Goal: Task Accomplishment & Management: Complete application form

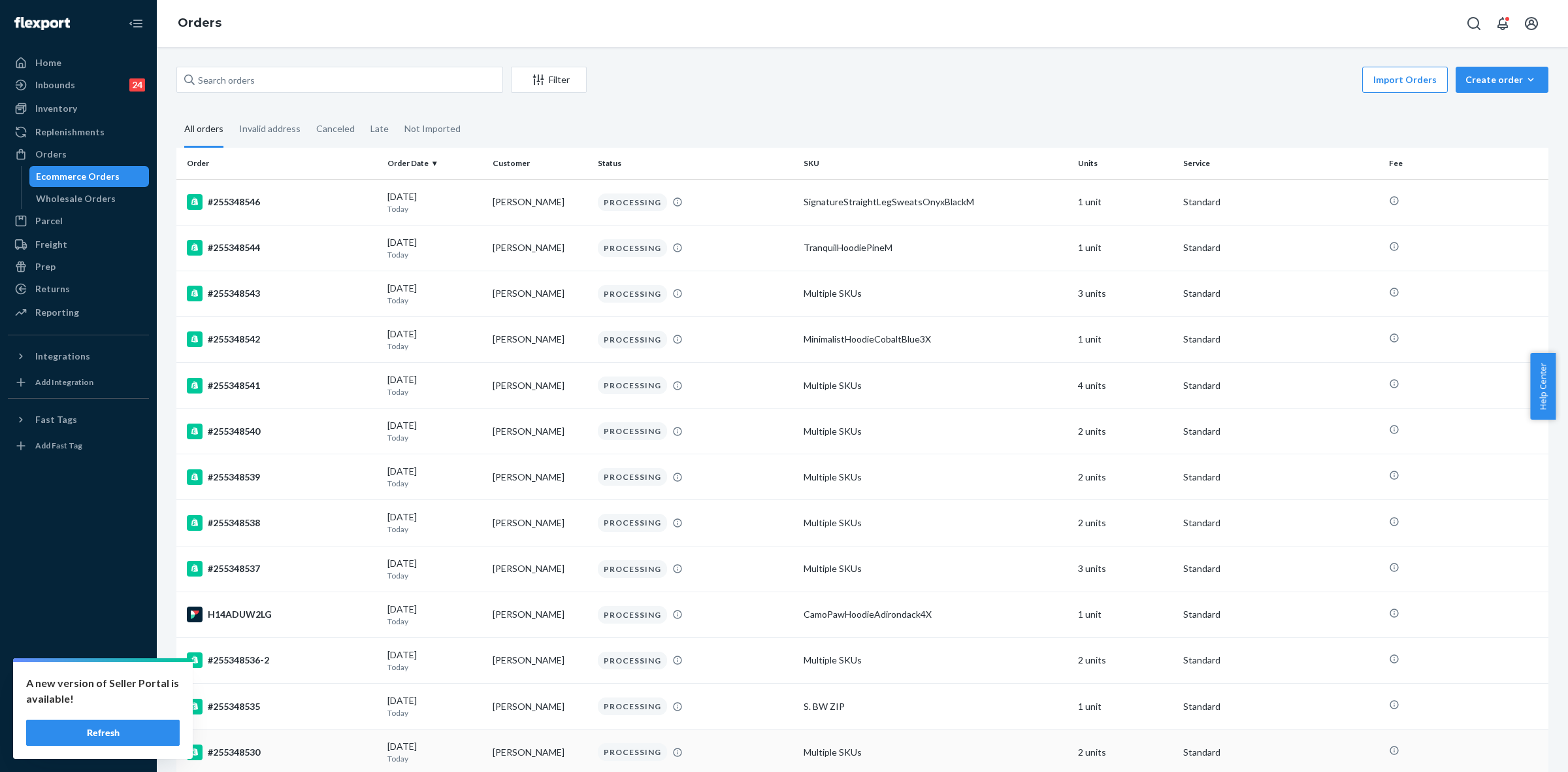
drag, startPoint x: 97, startPoint y: 735, endPoint x: 250, endPoint y: 762, distance: 155.4
click at [97, 735] on button "Refresh" at bounding box center [103, 732] width 153 height 26
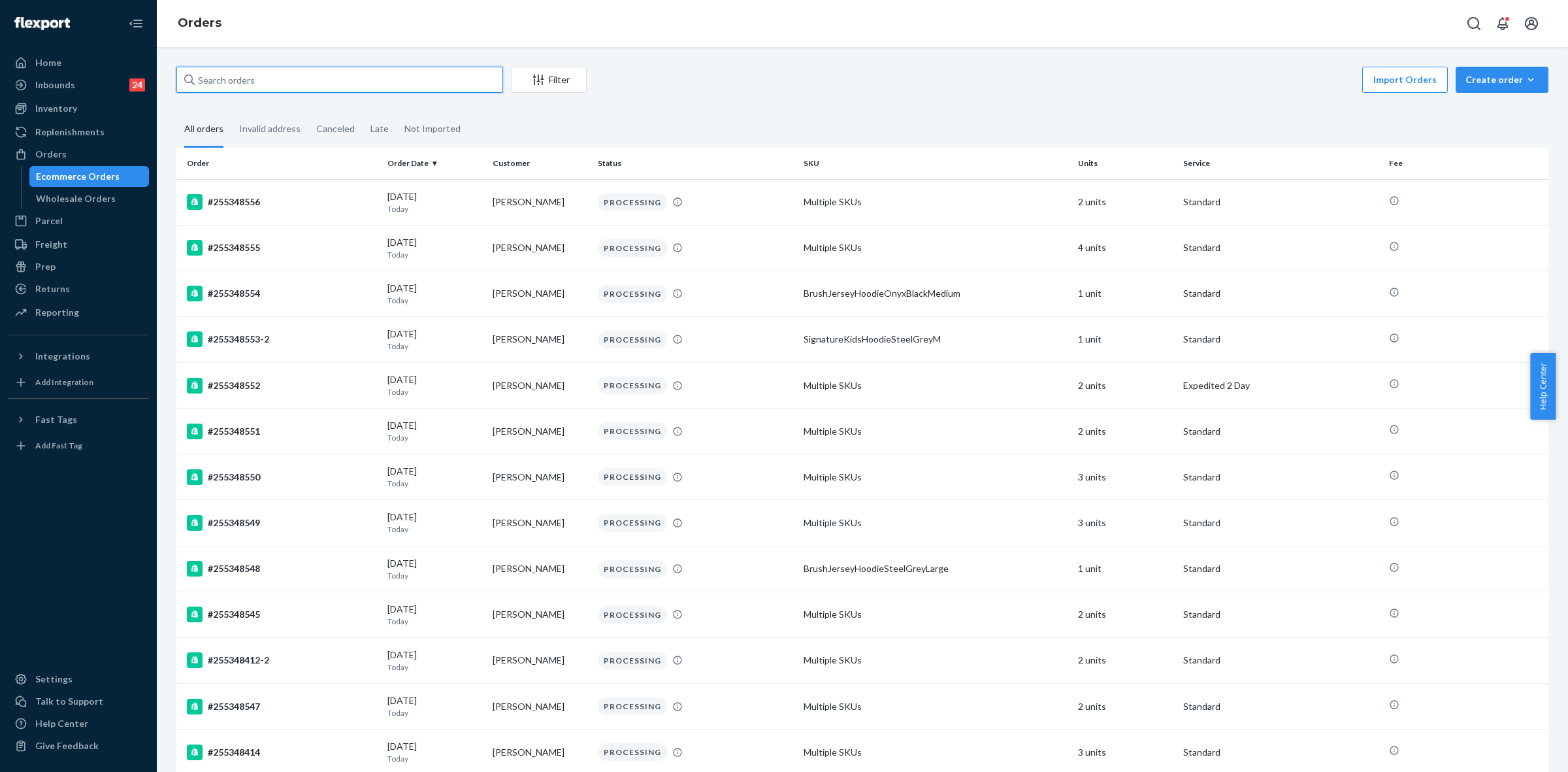
click at [220, 88] on input "text" at bounding box center [340, 79] width 327 height 26
paste input "255240801"
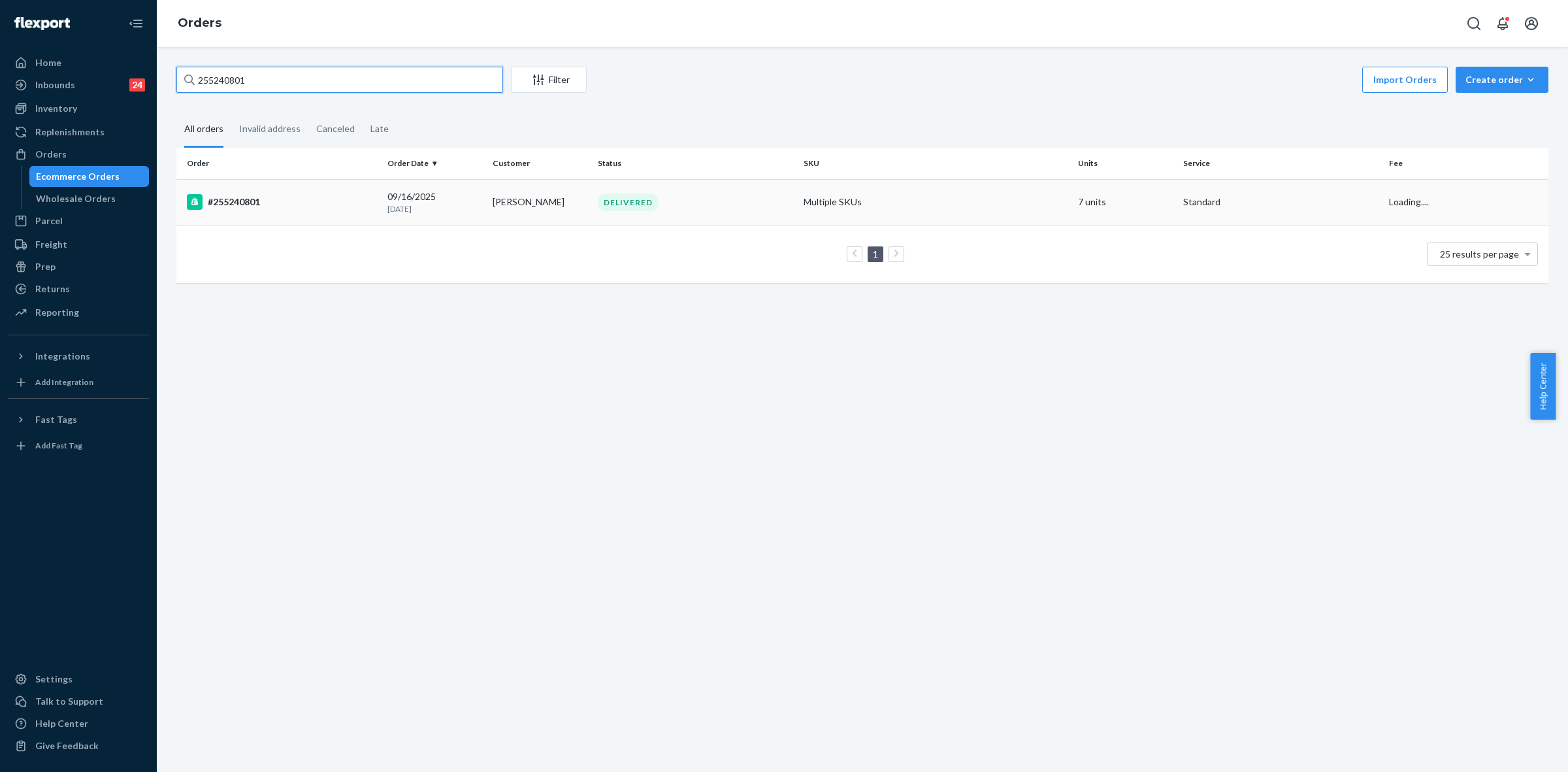
type input "255240801"
click at [562, 214] on td "Mel Samaroo" at bounding box center [540, 201] width 105 height 46
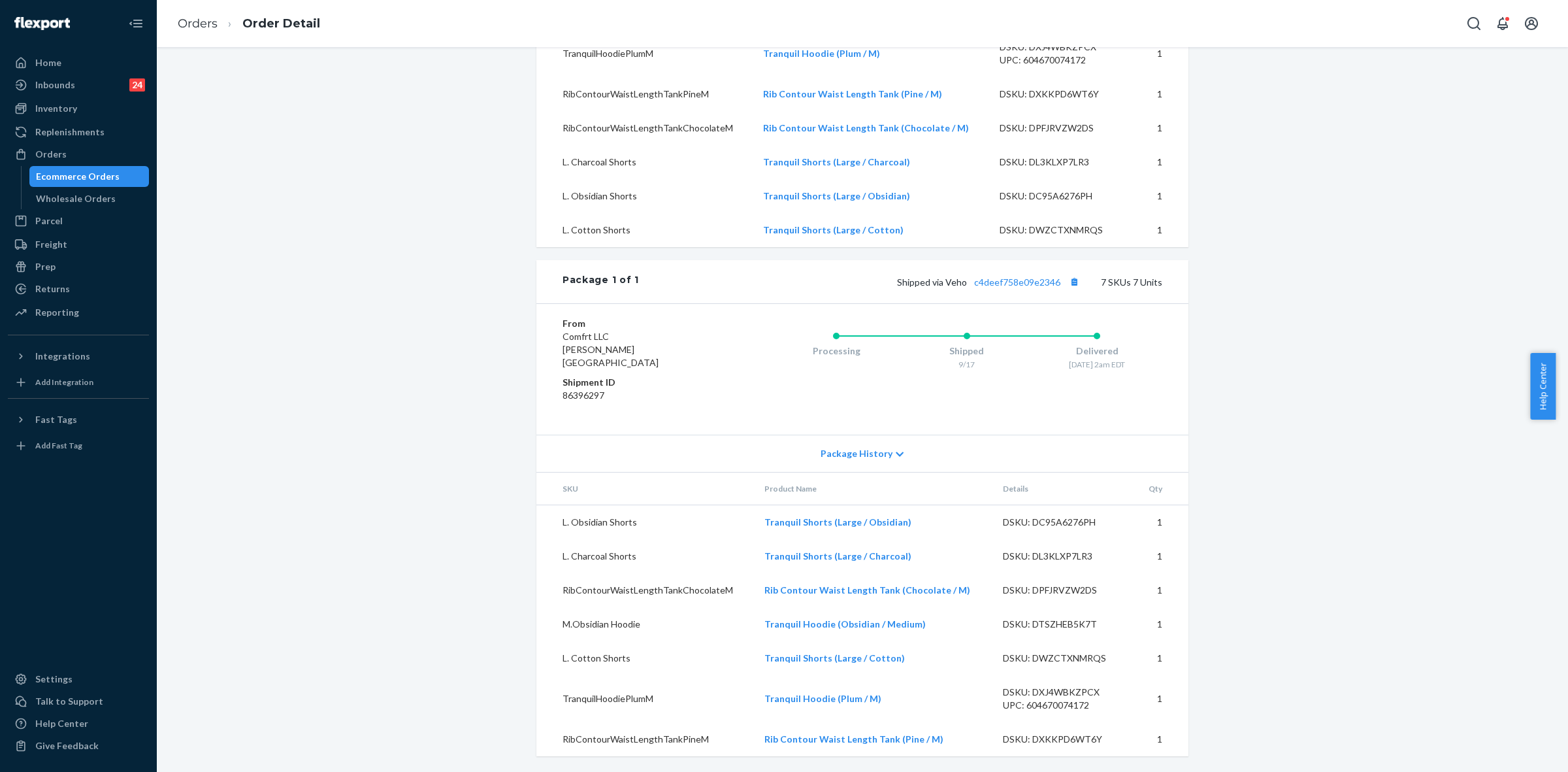
scroll to position [530, 0]
drag, startPoint x: 1000, startPoint y: 295, endPoint x: 1002, endPoint y: 306, distance: 11.2
click at [1000, 288] on link "c4deef758e09e2346" at bounding box center [1017, 282] width 86 height 11
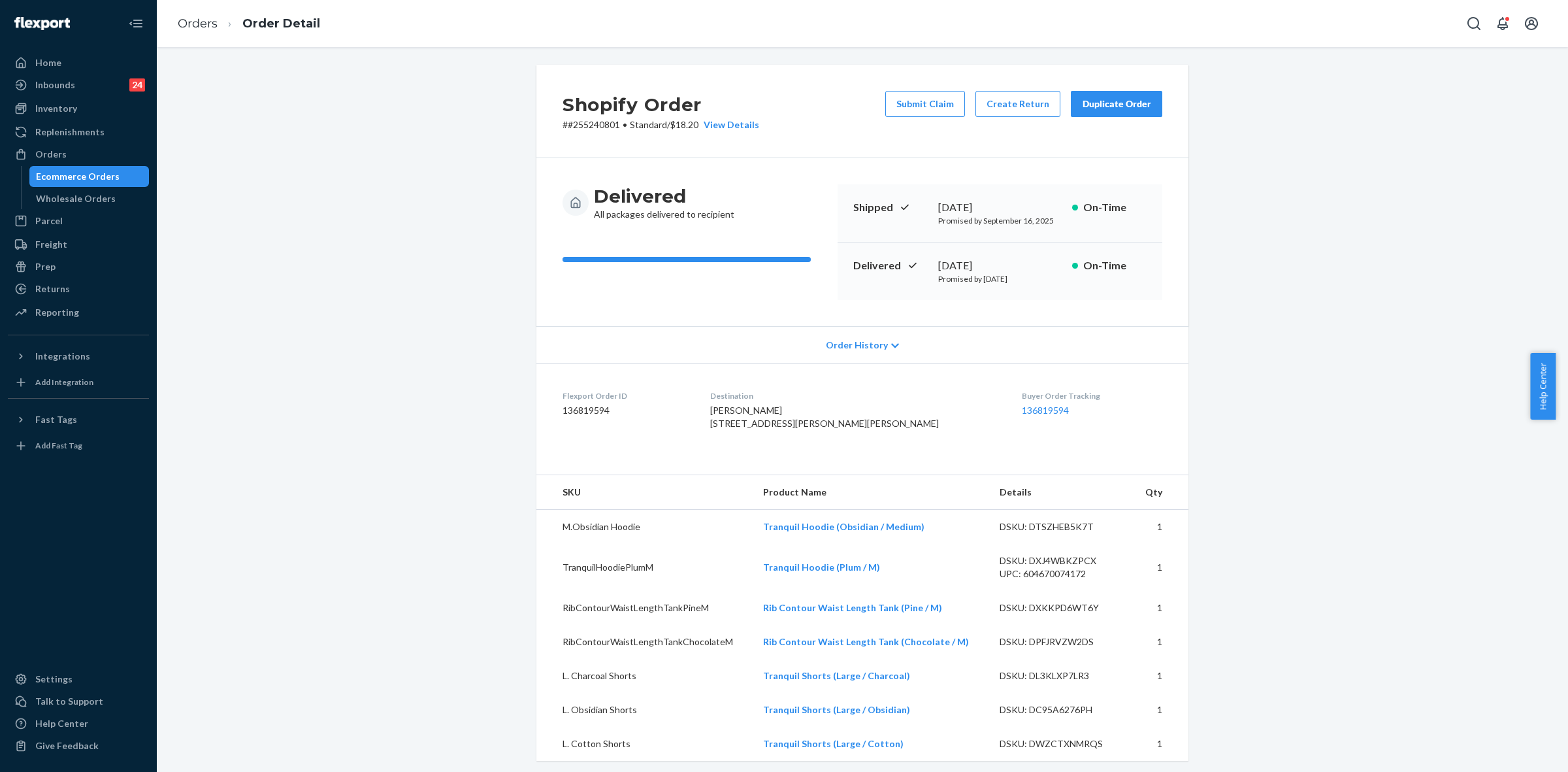
scroll to position [0, 0]
click at [601, 132] on p "# #255240801 • Standard / $18.20 View Details" at bounding box center [660, 127] width 197 height 13
click at [552, 132] on div "Shopify Order # #255240801 • Standard / $18.20 View Details Submit Claim Create…" at bounding box center [862, 113] width 652 height 93
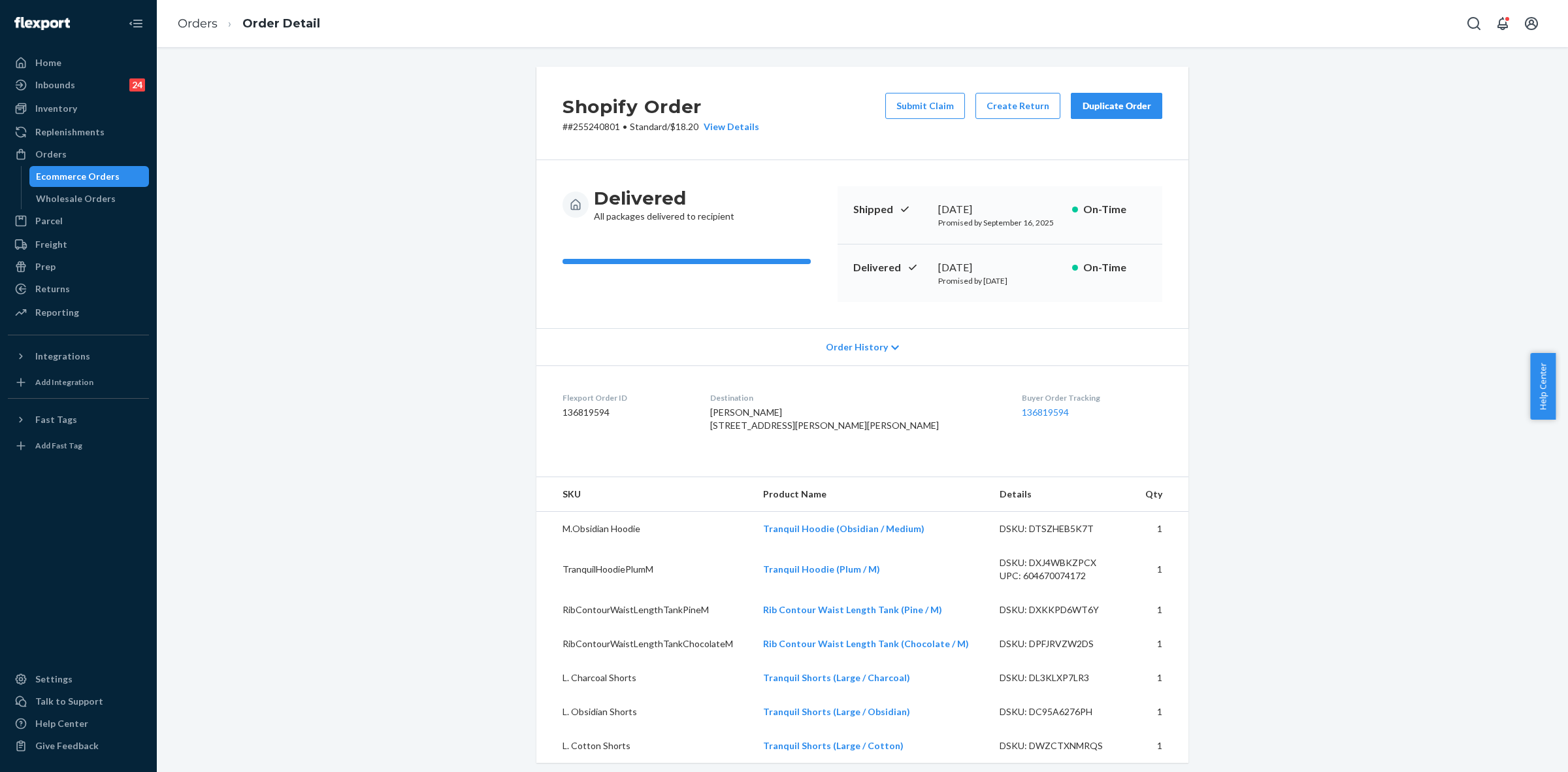
click at [595, 129] on p "# #255240801 • Standard / $18.20 View Details" at bounding box center [660, 127] width 197 height 13
copy p "# #255240801 • Standard / $18.20"
click at [598, 121] on p "# #255240801 • Standard / $18.20 View Details" at bounding box center [660, 127] width 197 height 13
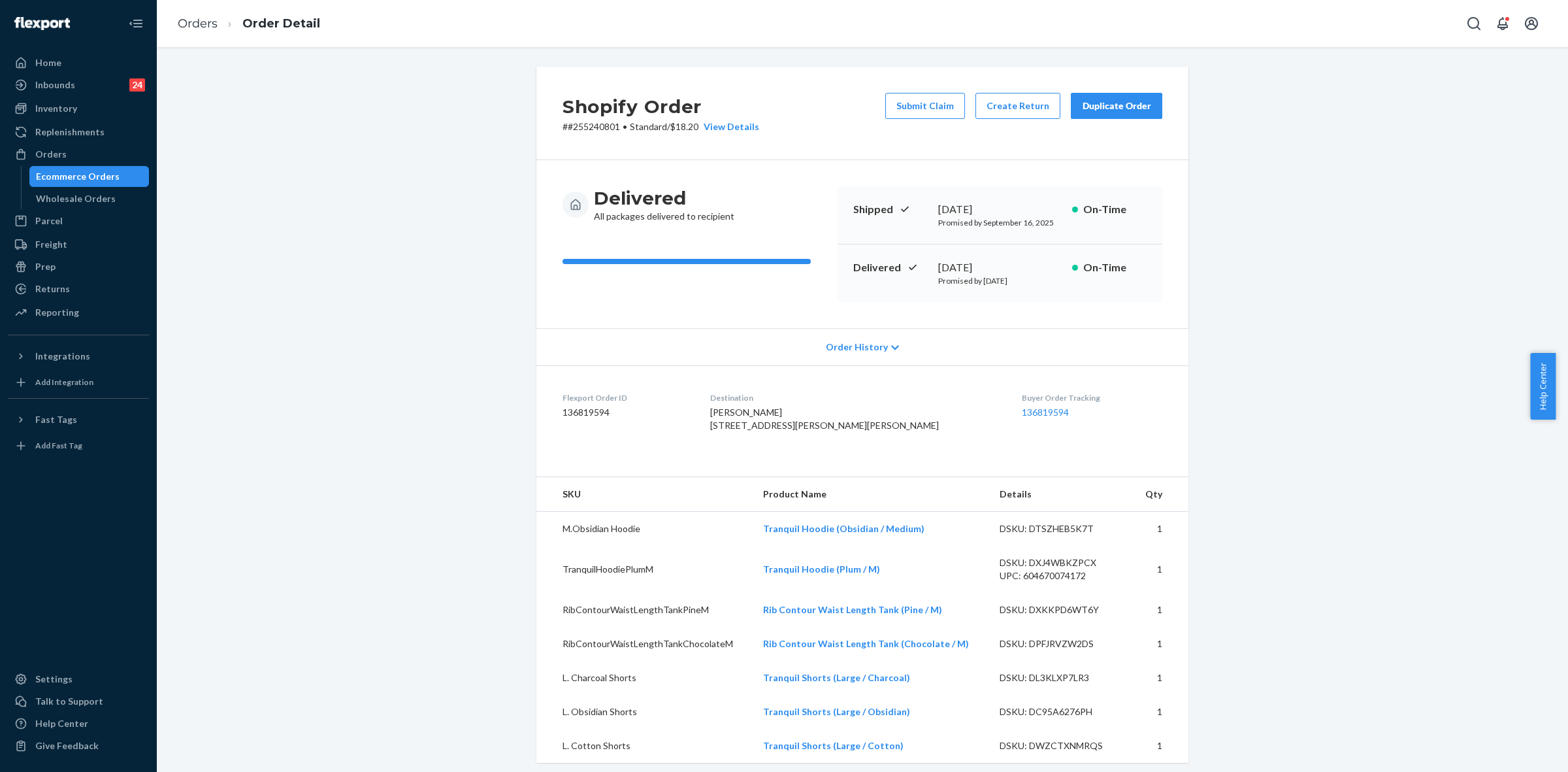
click at [598, 125] on p "# #255240801 • Standard / $18.20 View Details" at bounding box center [660, 127] width 197 height 13
click at [598, 128] on p "# #255240801 • Standard / $18.20 View Details" at bounding box center [660, 127] width 197 height 13
drag, startPoint x: 600, startPoint y: 129, endPoint x: 570, endPoint y: 155, distance: 39.7
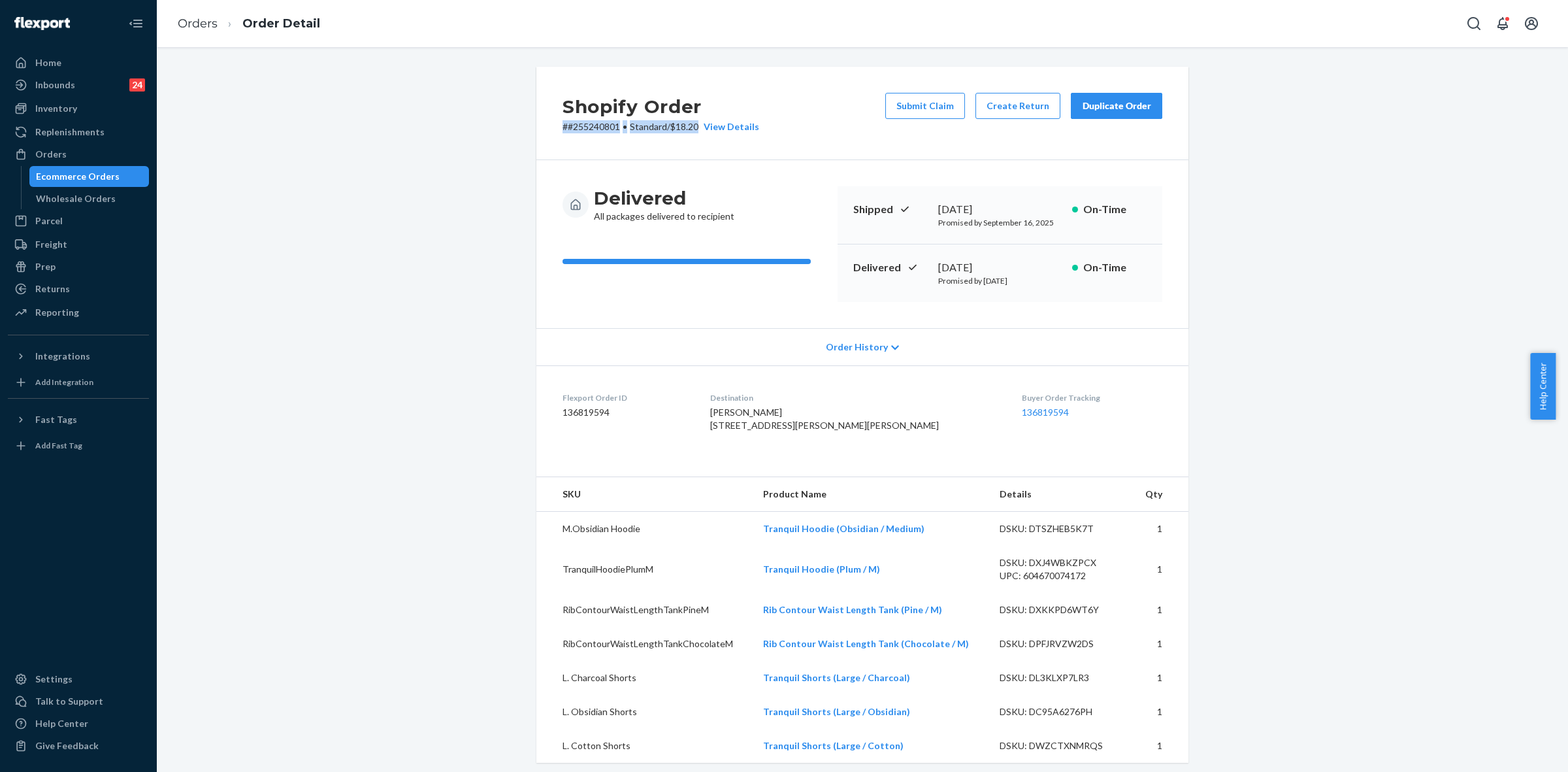
click at [570, 155] on div "Shopify Order # #255240801 • Standard / $18.20 View Details Submit Claim Create…" at bounding box center [862, 113] width 652 height 93
click at [579, 129] on p "# #255240801 • Standard / $18.20 View Details" at bounding box center [660, 127] width 197 height 13
click at [580, 127] on p "# #255240801 • Standard / $18.20 View Details" at bounding box center [660, 127] width 197 height 13
copy p "255240801"
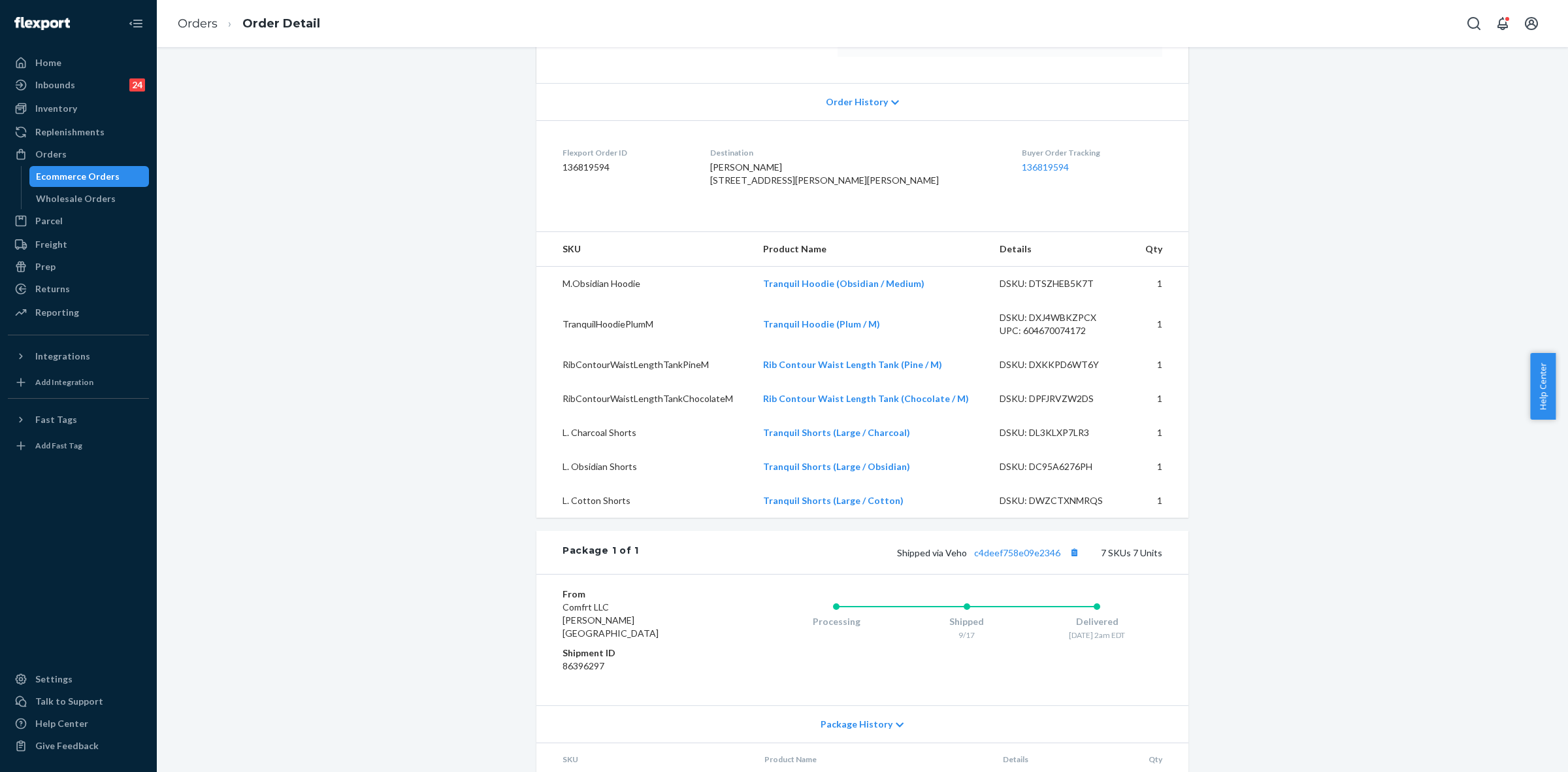
scroll to position [327, 0]
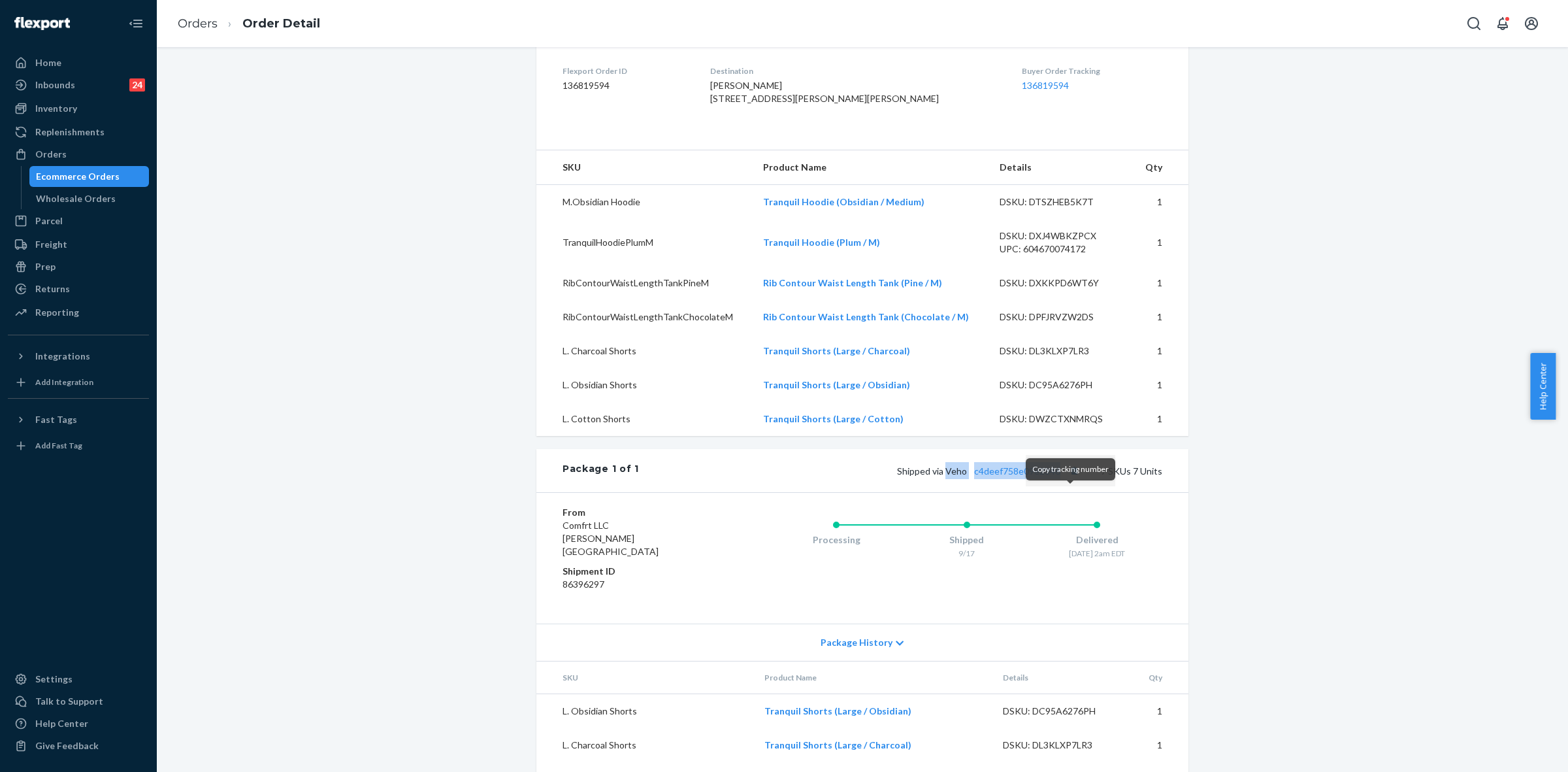
drag, startPoint x: 945, startPoint y: 501, endPoint x: 1072, endPoint y: 500, distance: 127.0
click at [1072, 477] on span "Shipped via Veho c4deef758e09e2346" at bounding box center [989, 471] width 186 height 11
copy span "Veho c4deef758e09e2346"
click at [51, 152] on div "Orders" at bounding box center [51, 154] width 31 height 13
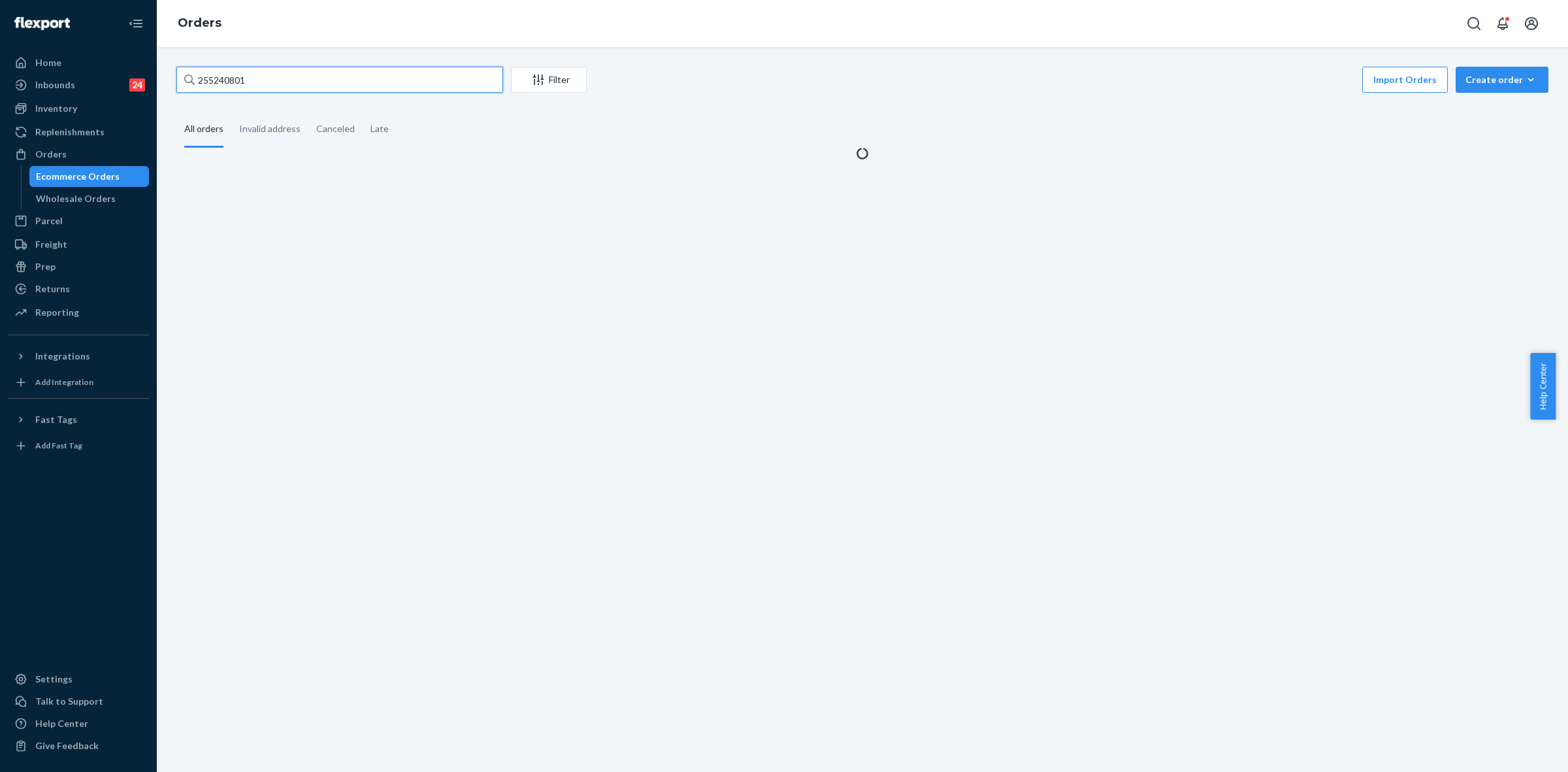
click at [220, 76] on input "255240801" at bounding box center [340, 79] width 327 height 26
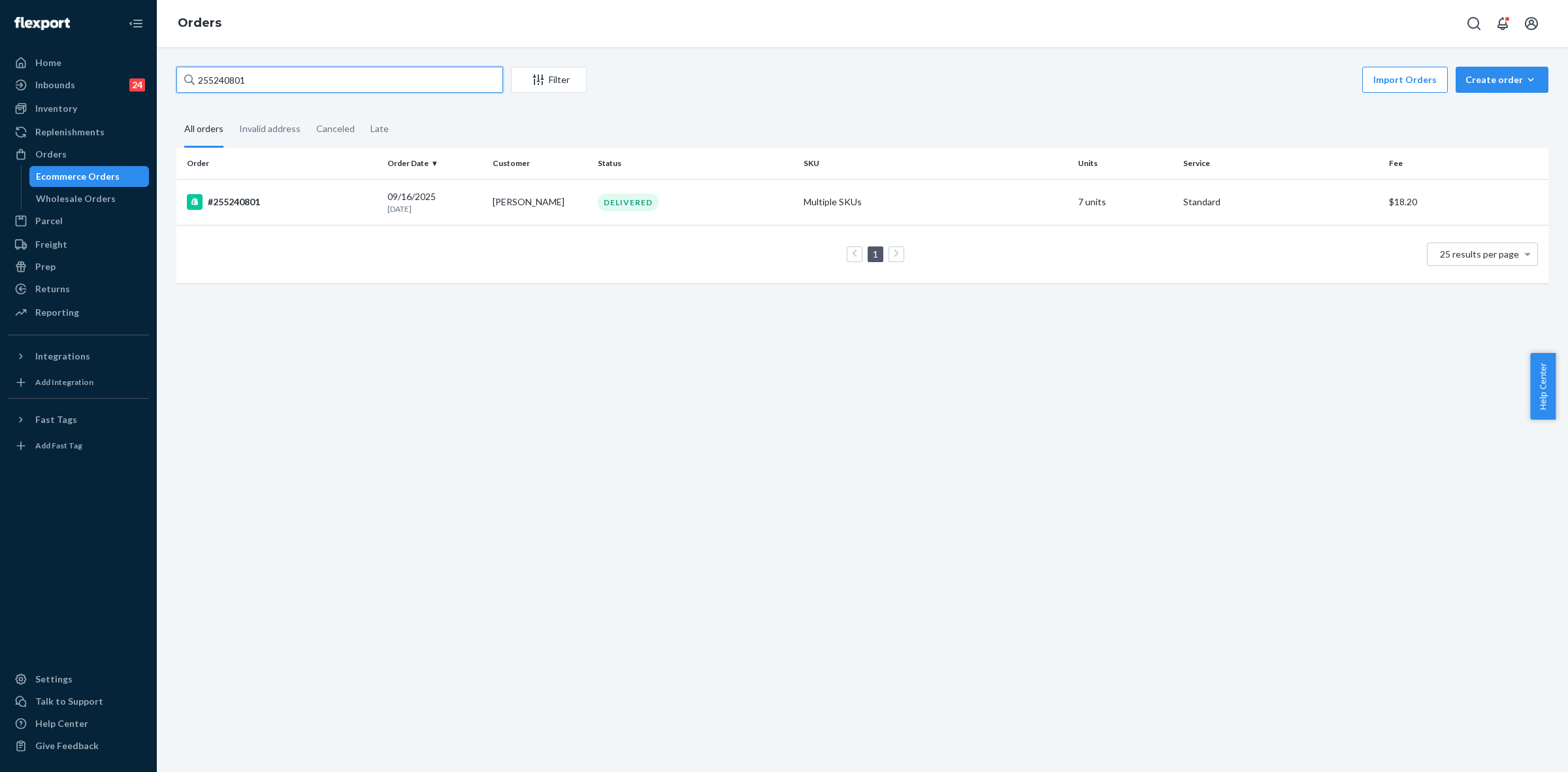
paste input "58876"
type input "255258876"
click at [546, 213] on td "[PERSON_NAME]" at bounding box center [540, 201] width 105 height 46
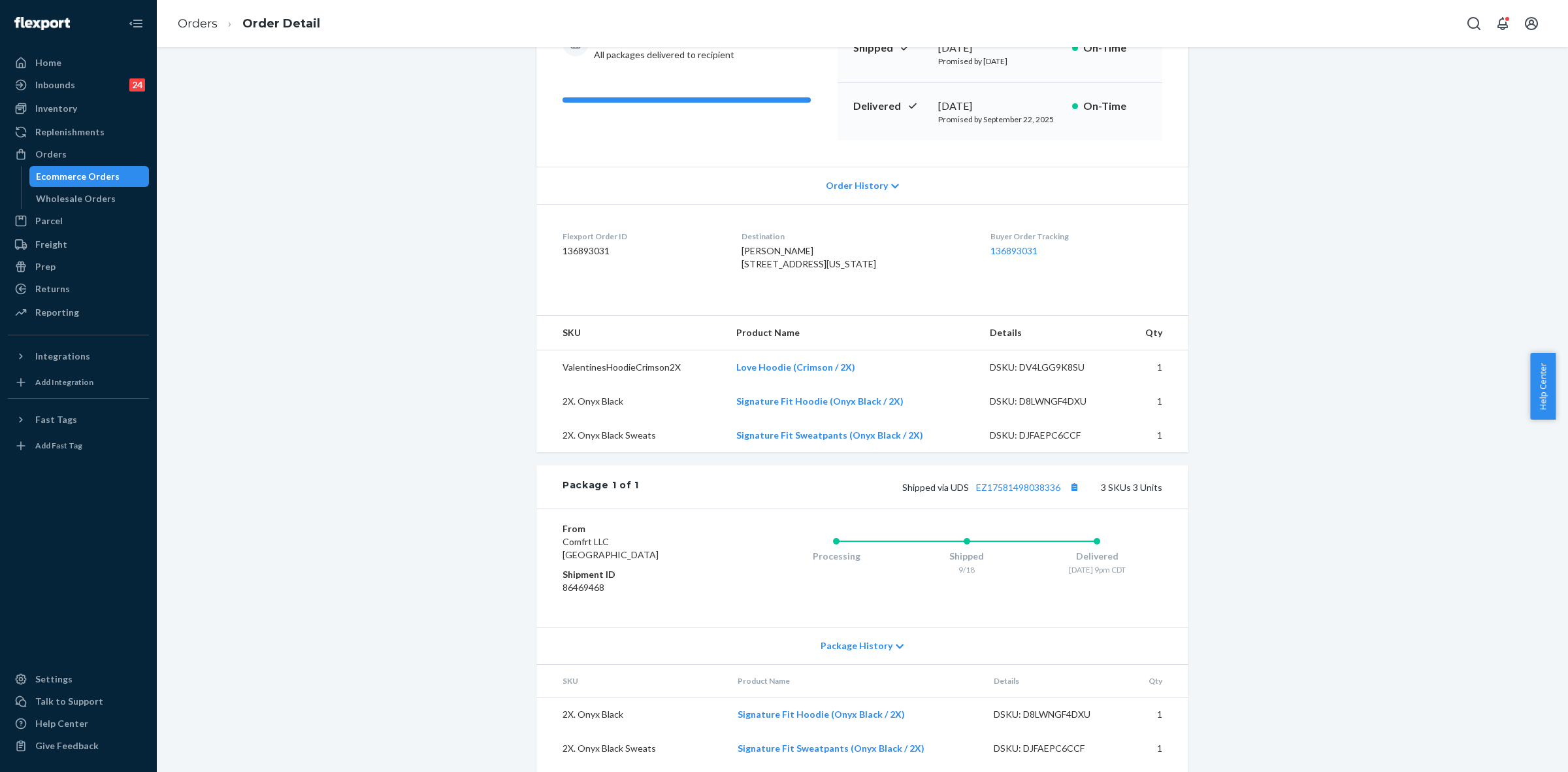
scroll to position [164, 0]
click at [1007, 491] on link "EZ17581498038336" at bounding box center [1017, 485] width 84 height 11
click at [798, 267] on span "[PERSON_NAME] [STREET_ADDRESS][US_STATE]" at bounding box center [809, 255] width 135 height 24
copy span "60616"
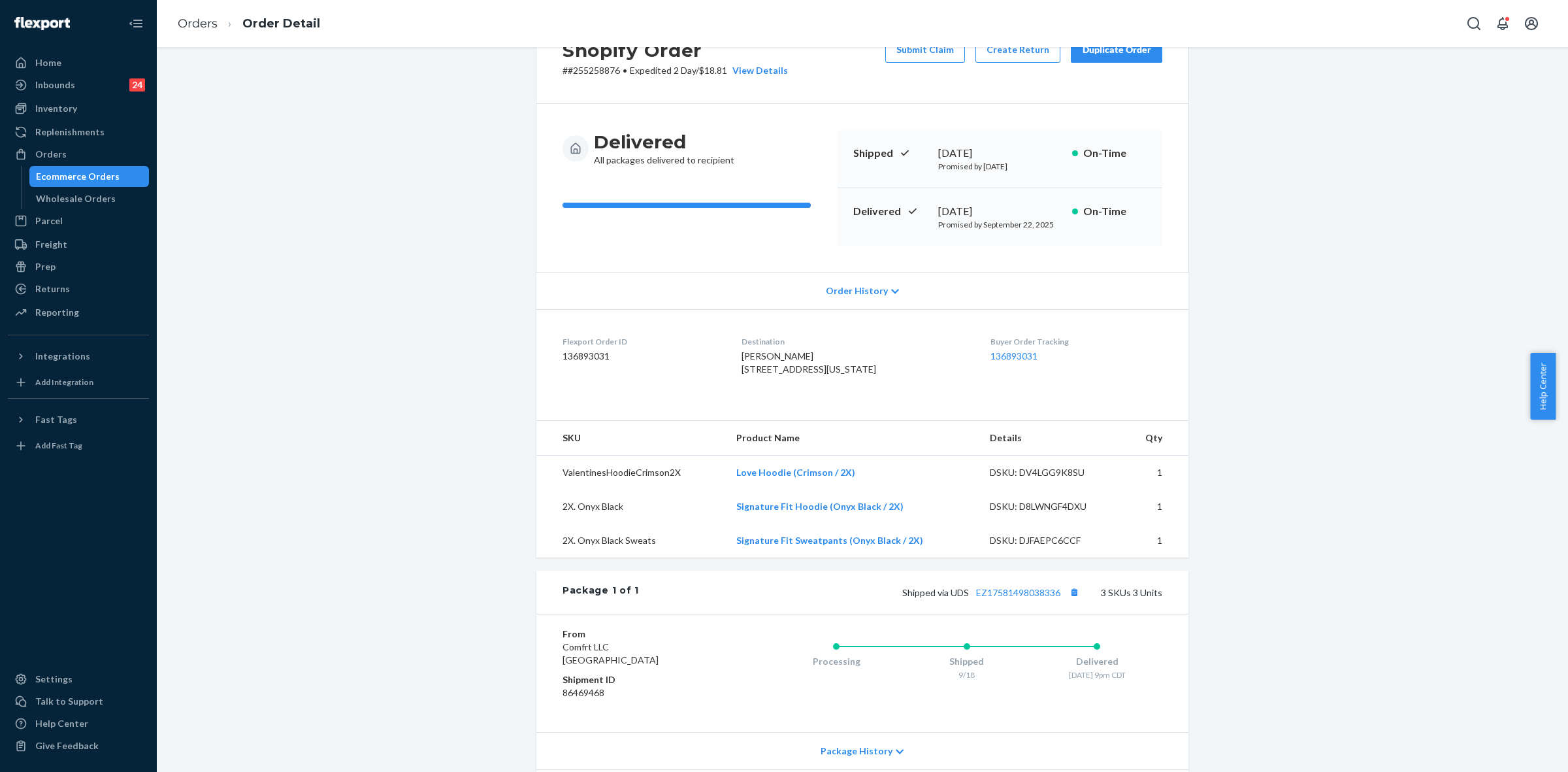
scroll to position [0, 0]
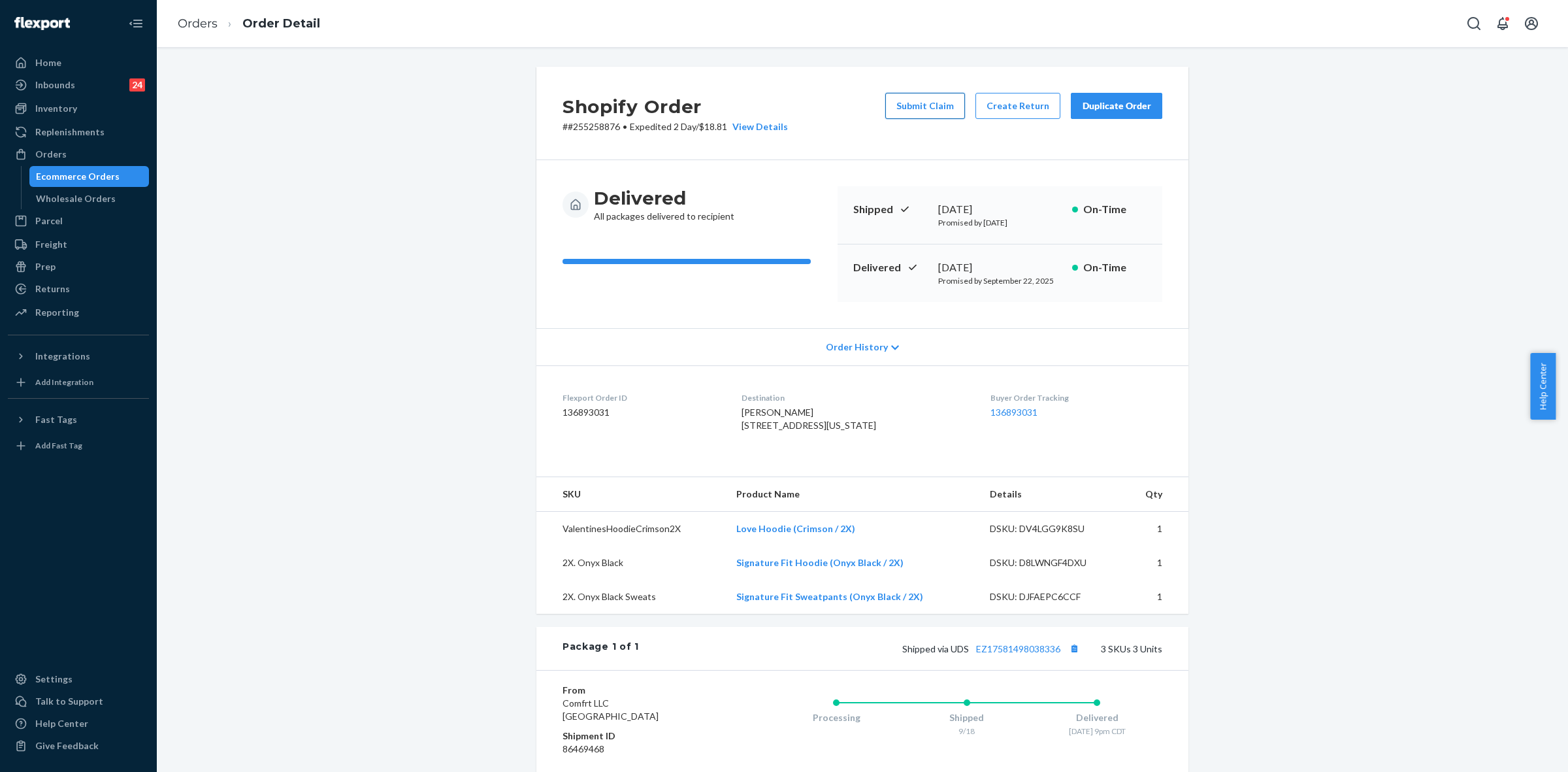
click at [912, 105] on button "Submit Claim" at bounding box center [925, 105] width 79 height 26
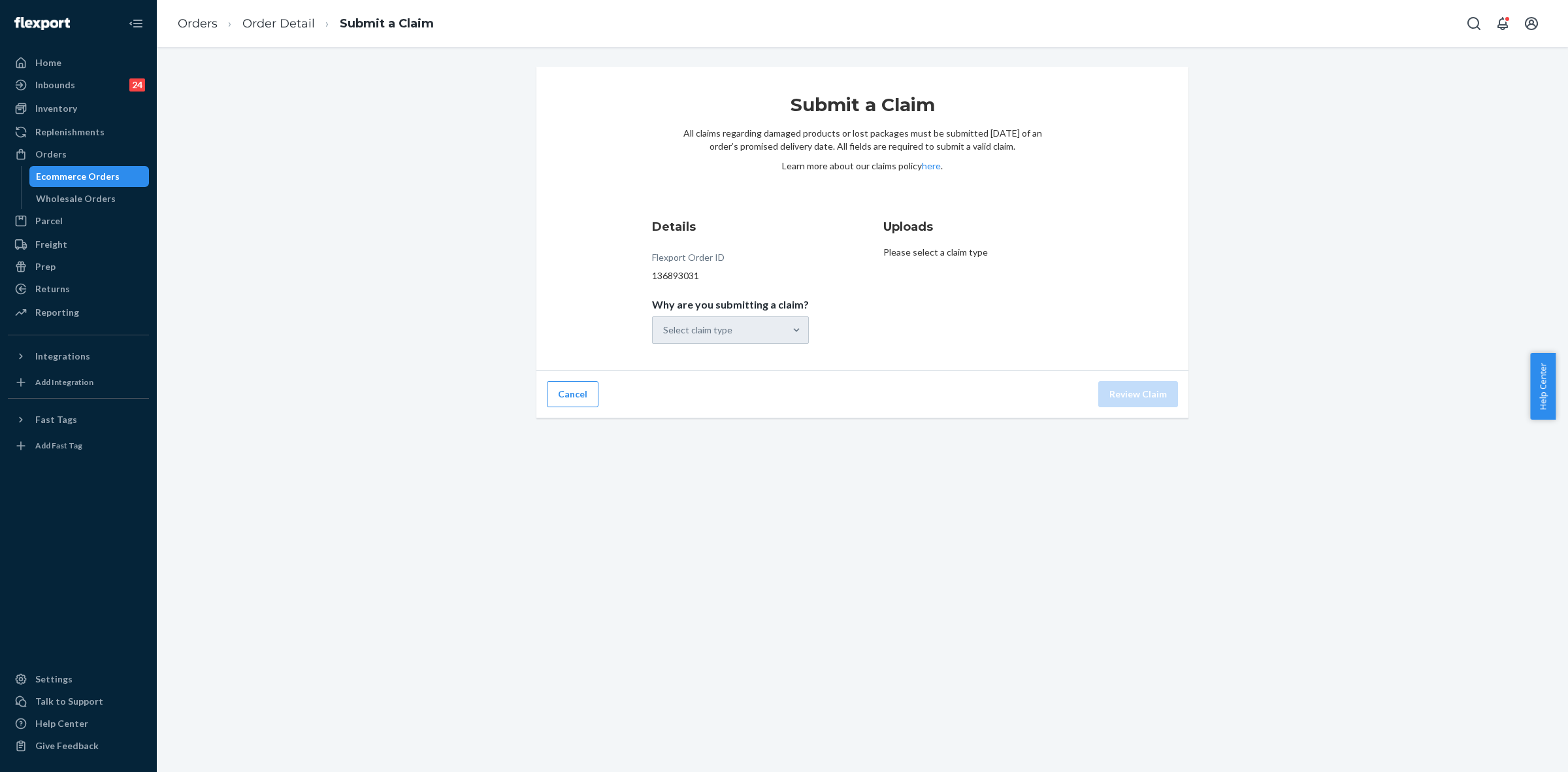
click at [800, 338] on div "Select claim type" at bounding box center [730, 330] width 157 height 27
click at [789, 335] on div "Select claim type" at bounding box center [730, 330] width 157 height 27
click at [747, 327] on div "Select claim type" at bounding box center [718, 330] width 132 height 26
click at [664, 327] on input "Why are you submitting a claim? option Order delivered but lost focused, 1 of 4…" at bounding box center [663, 329] width 1 height 13
click at [755, 361] on div "Order delivered but lost" at bounding box center [730, 362] width 151 height 26
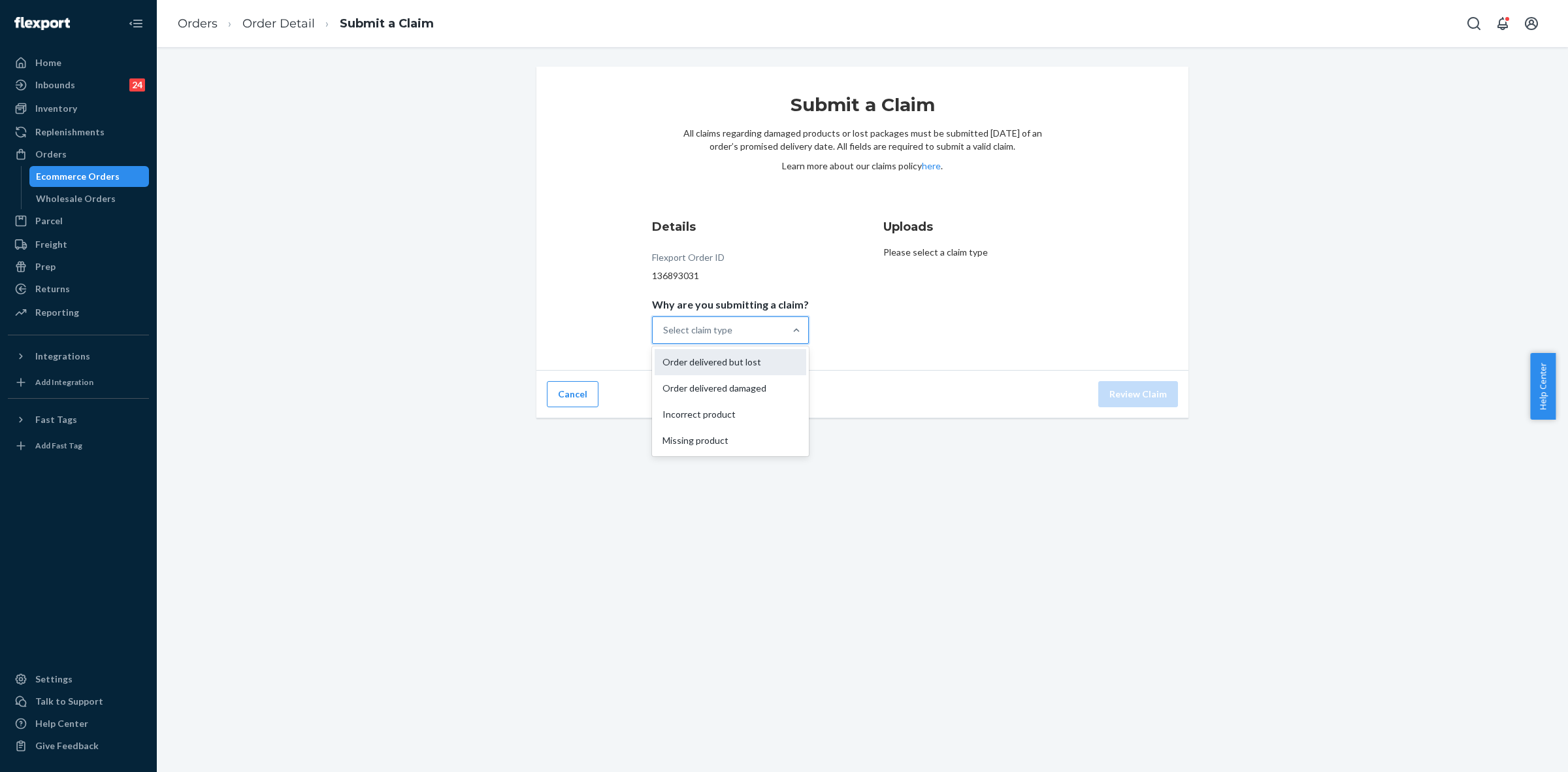
click at [664, 336] on input "Why are you submitting a claim? option Order delivered but lost focused, 0 of 4…" at bounding box center [663, 329] width 1 height 13
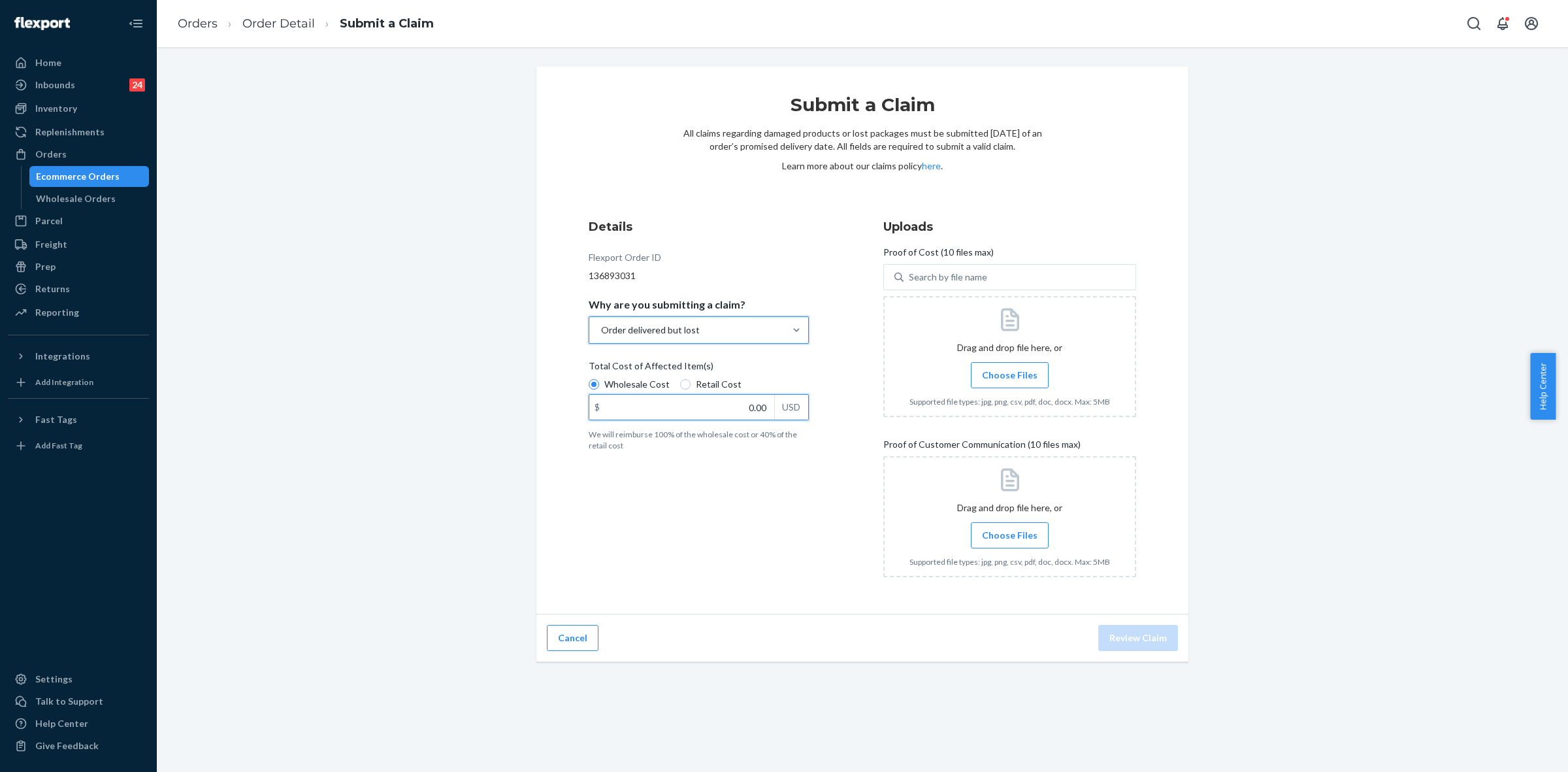
click at [737, 413] on input "0.00" at bounding box center [682, 407] width 185 height 25
click at [990, 377] on span "Choose Files" at bounding box center [1009, 375] width 55 height 13
click at [1009, 377] on input "Choose Files" at bounding box center [1009, 375] width 1 height 14
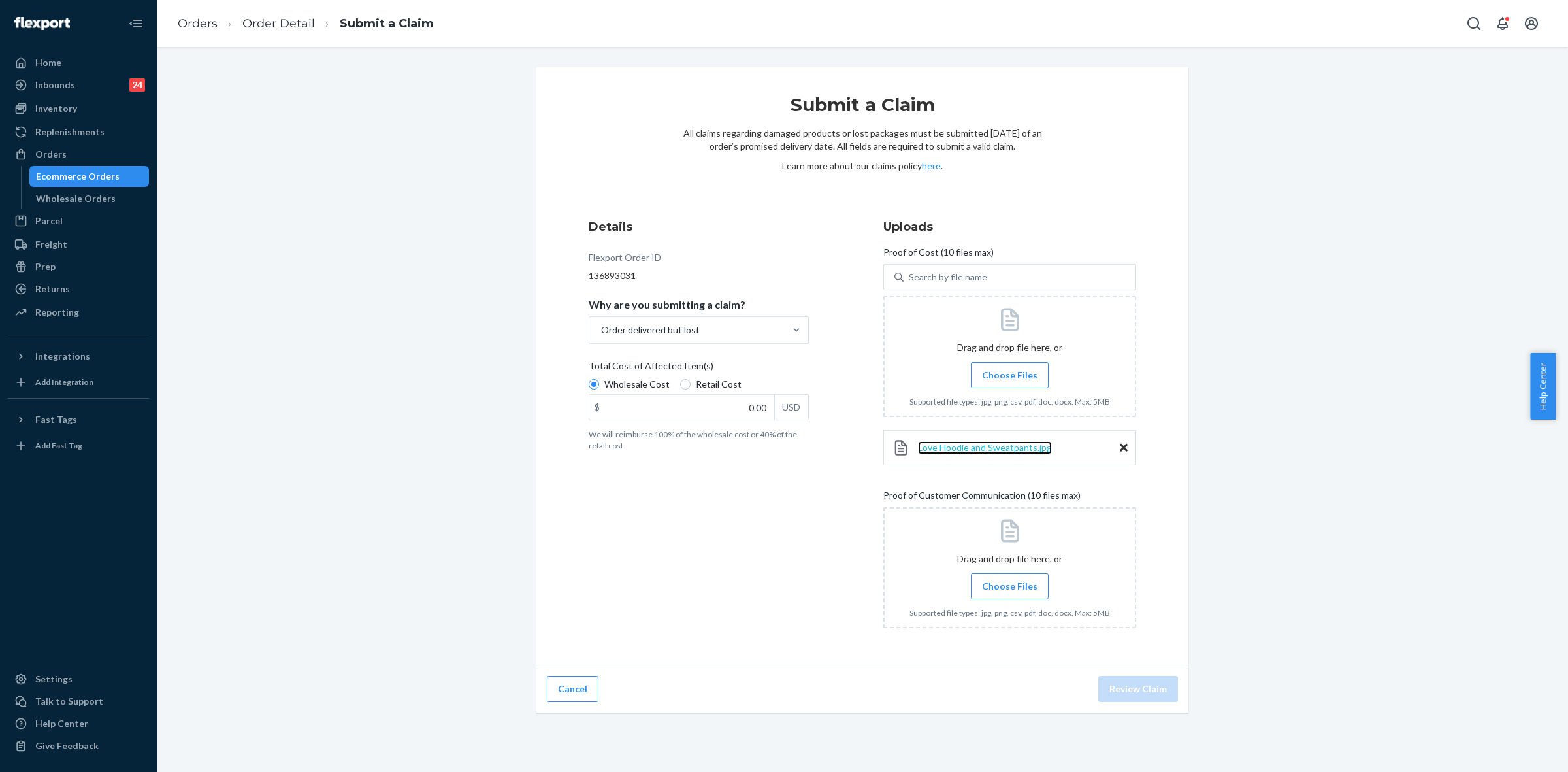
click at [1000, 449] on span "Love Hoodie and Sweatpants.jpg" at bounding box center [985, 447] width 134 height 11
click at [1013, 374] on span "Choose Files" at bounding box center [1009, 375] width 55 height 13
click at [1010, 374] on input "Choose Files" at bounding box center [1009, 375] width 1 height 14
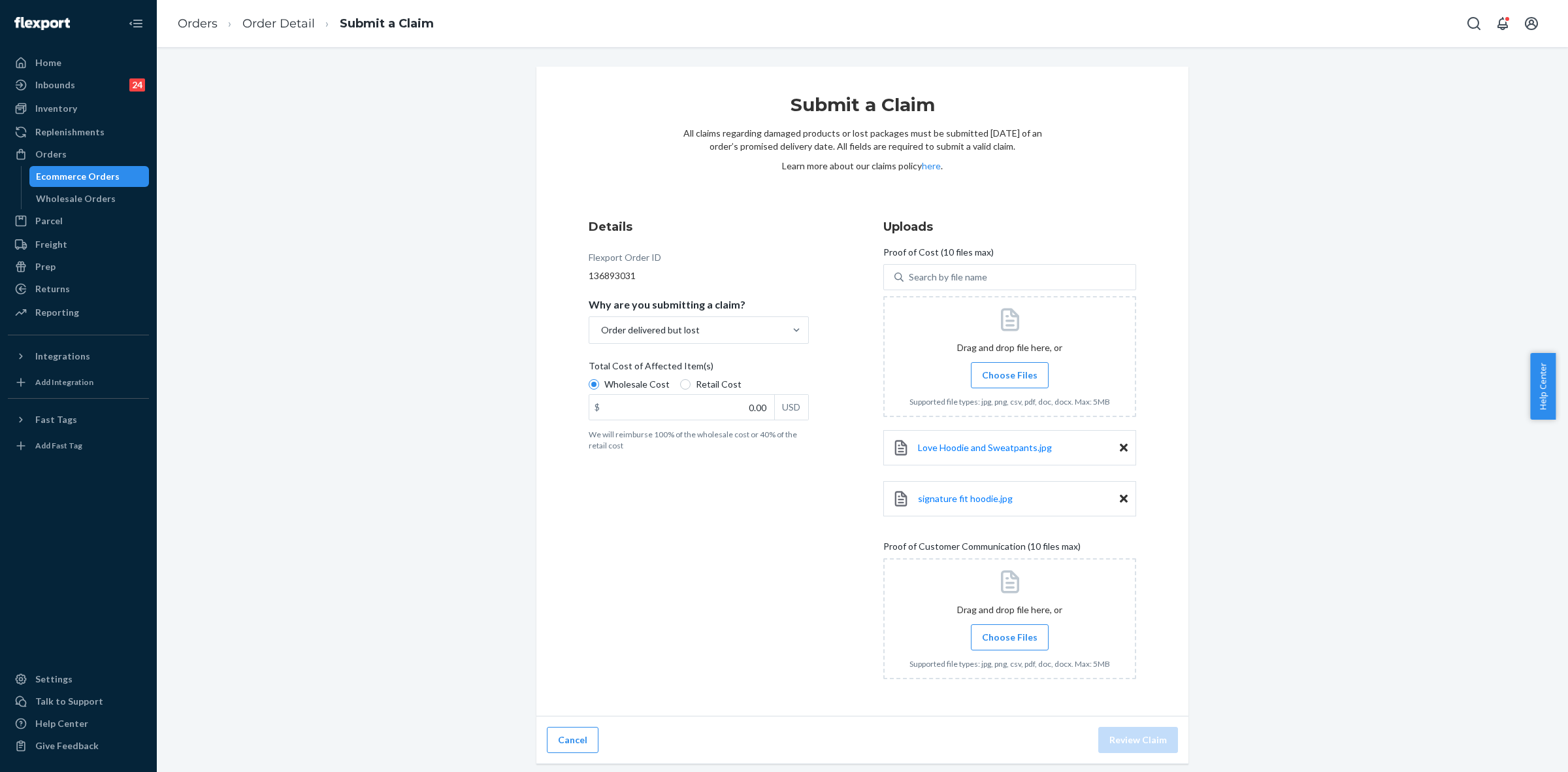
click at [1007, 369] on span "Choose Files" at bounding box center [1009, 375] width 55 height 13
click at [1009, 368] on input "Choose Files" at bounding box center [1009, 375] width 1 height 14
click at [974, 503] on span "signature fit hoodie.jpg" at bounding box center [965, 498] width 94 height 11
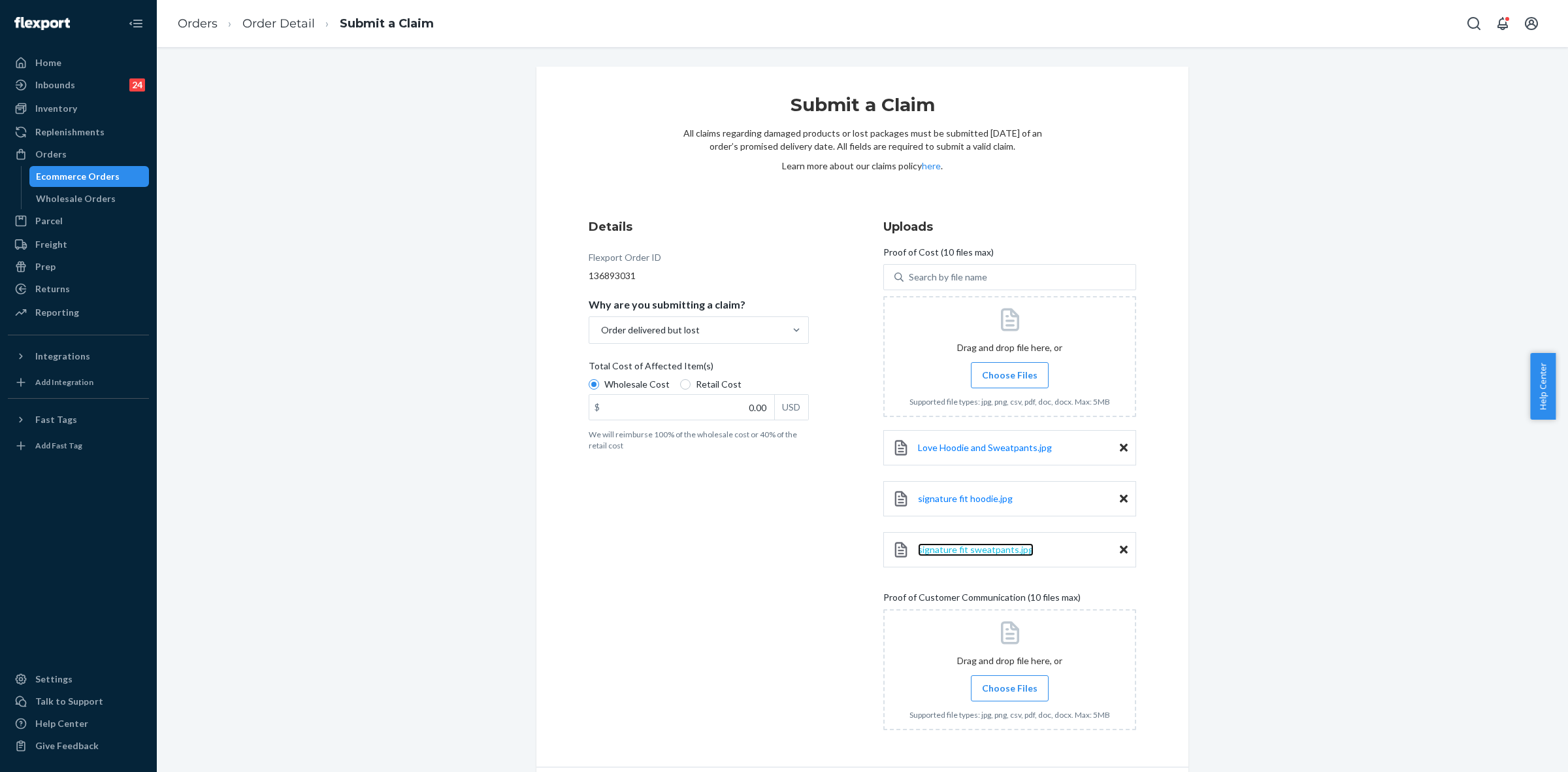
click at [990, 553] on span "signature fit sweatpants.jpg" at bounding box center [976, 549] width 116 height 11
click at [736, 399] on input "0.00" at bounding box center [682, 407] width 185 height 25
type input "126.00"
click at [1009, 682] on input "Choose Files" at bounding box center [1009, 688] width 1 height 14
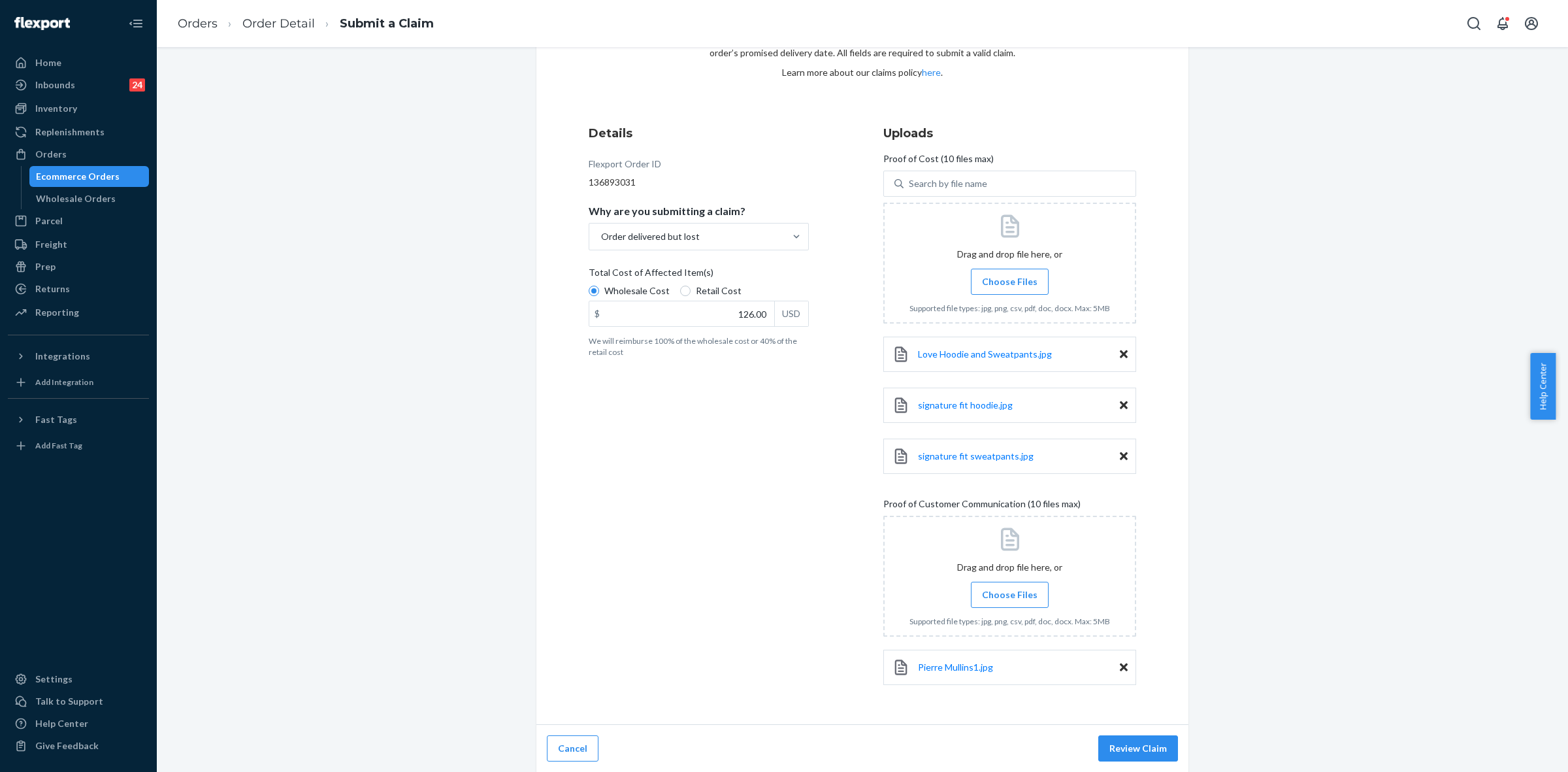
scroll to position [95, 0]
click at [1024, 600] on label "Choose Files" at bounding box center [1010, 594] width 78 height 26
click at [1010, 600] on input "Choose Files" at bounding box center [1009, 594] width 1 height 14
click at [949, 719] on span "Pierre Mullins2.jpg" at bounding box center [956, 716] width 75 height 11
click at [1015, 597] on span "Choose Files" at bounding box center [1009, 593] width 55 height 13
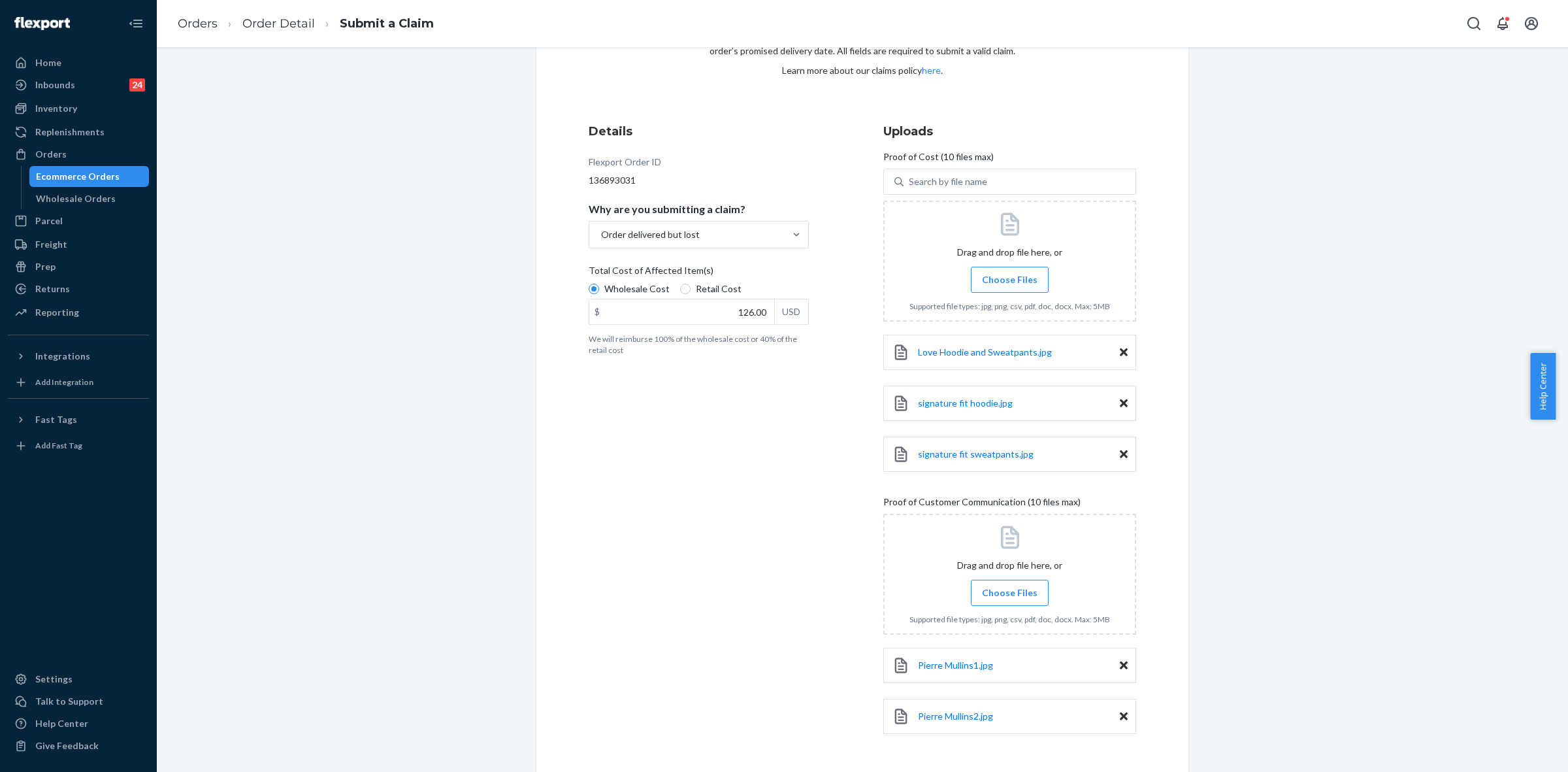
click at [1010, 597] on input "Choose Files" at bounding box center [1009, 593] width 1 height 14
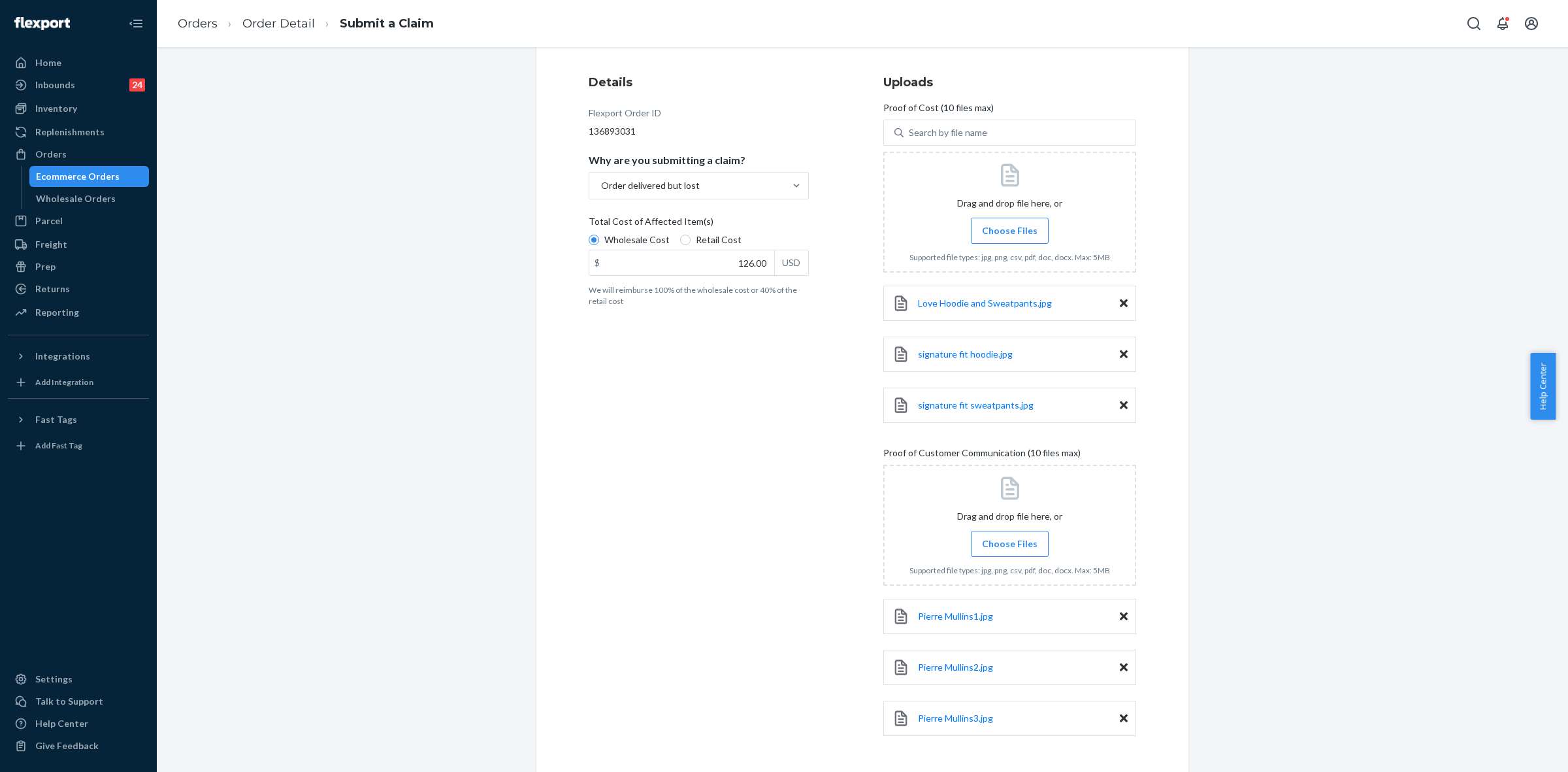
scroll to position [197, 0]
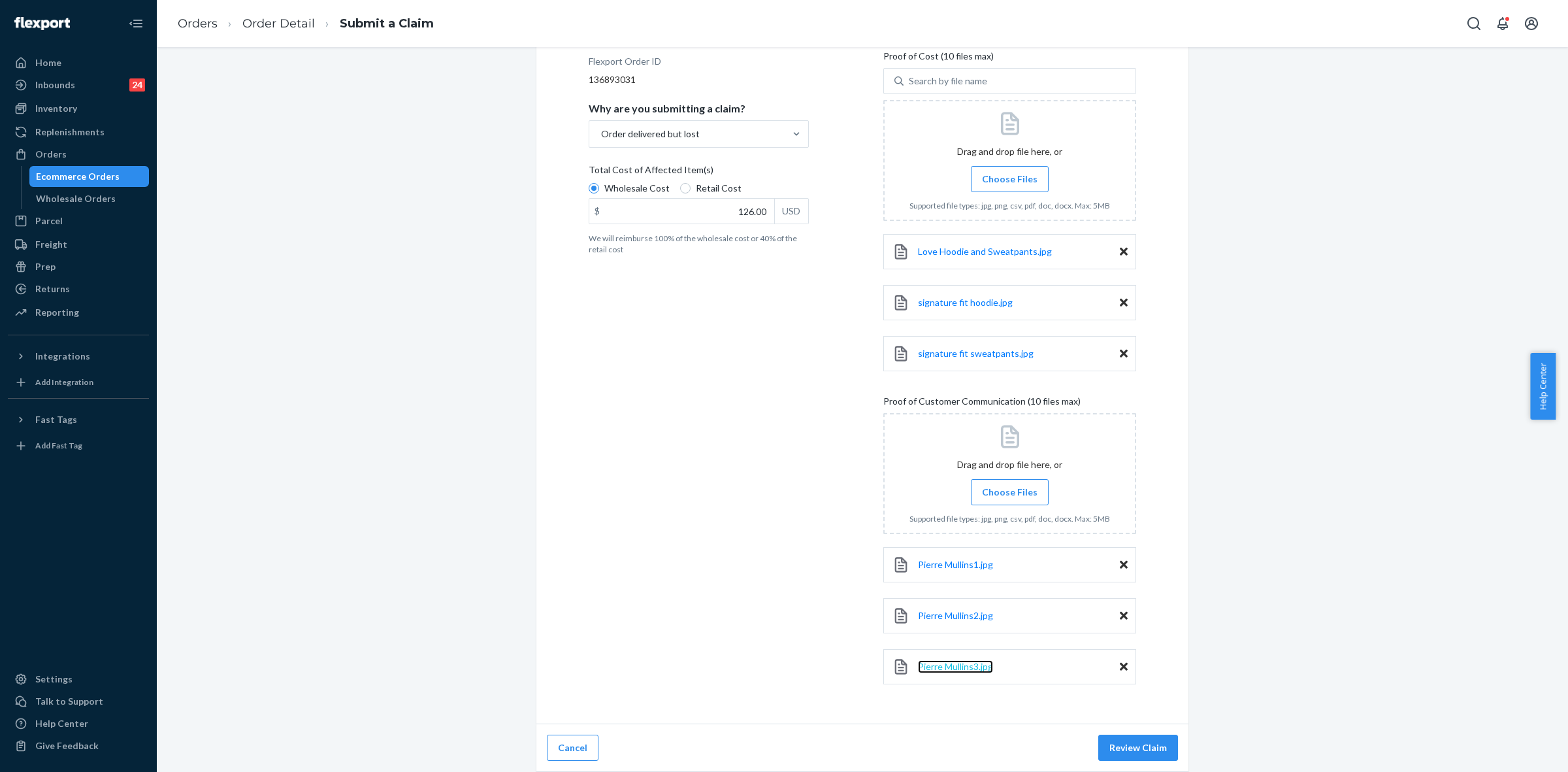
click at [961, 662] on span "Pierre Mullins3.jpg" at bounding box center [956, 667] width 75 height 11
click at [1120, 671] on icon at bounding box center [1123, 667] width 8 height 12
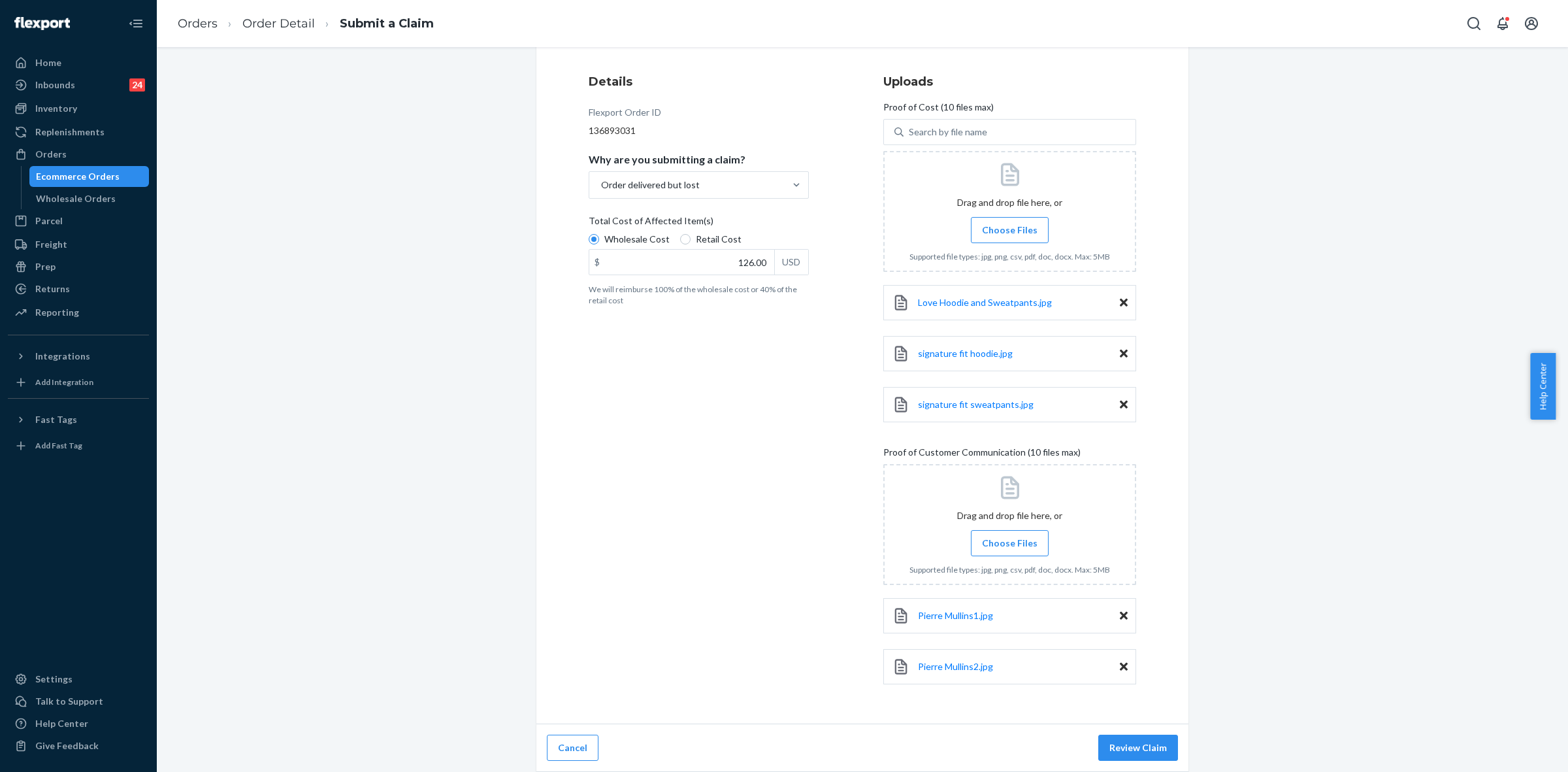
click at [1006, 543] on span "Choose Files" at bounding box center [1009, 543] width 55 height 13
click at [1009, 543] on input "Choose Files" at bounding box center [1009, 543] width 1 height 14
click at [991, 543] on span "Choose Files" at bounding box center [1009, 543] width 55 height 13
click at [1009, 543] on input "Choose Files" at bounding box center [1009, 543] width 1 height 14
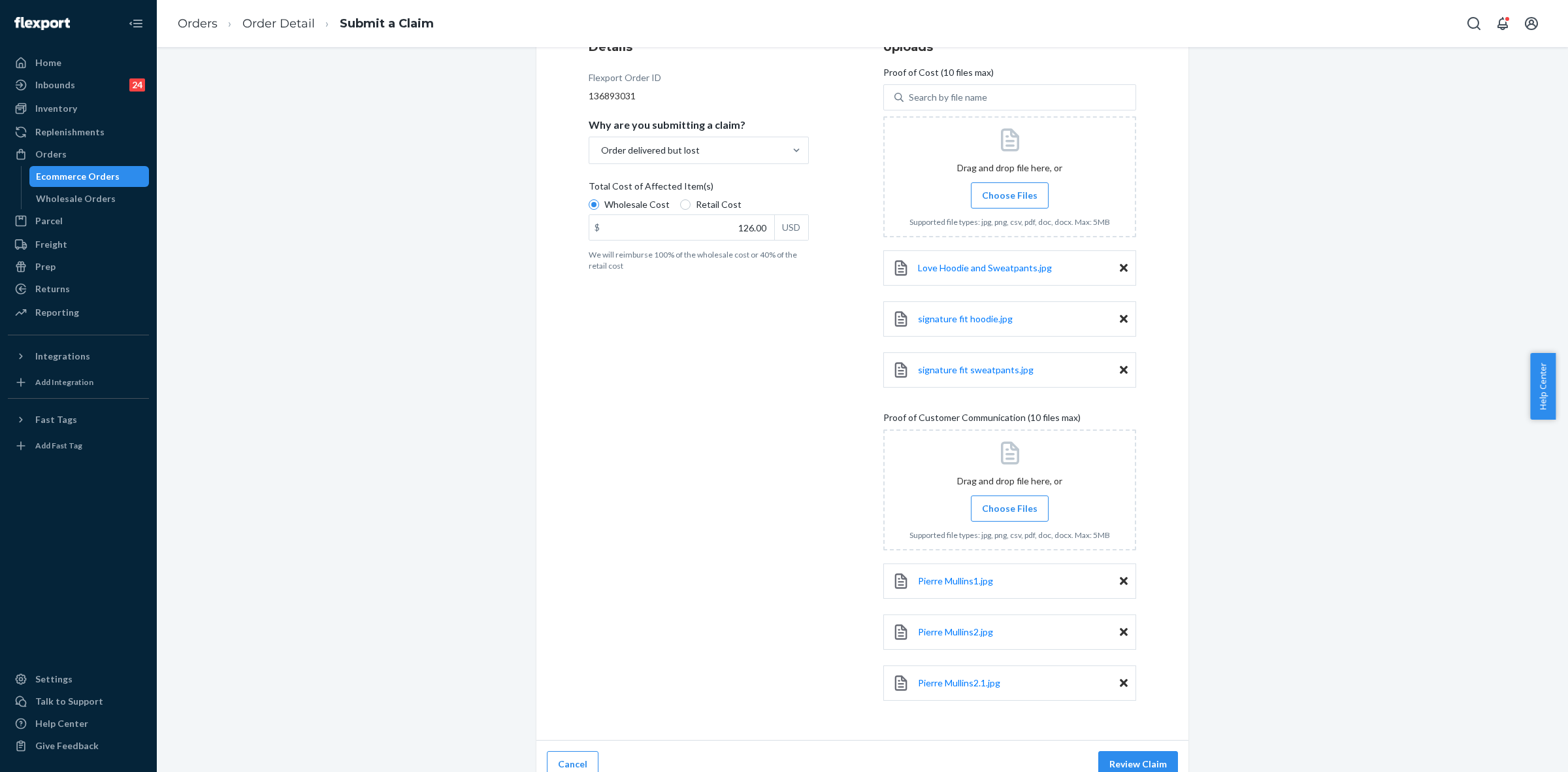
scroll to position [197, 0]
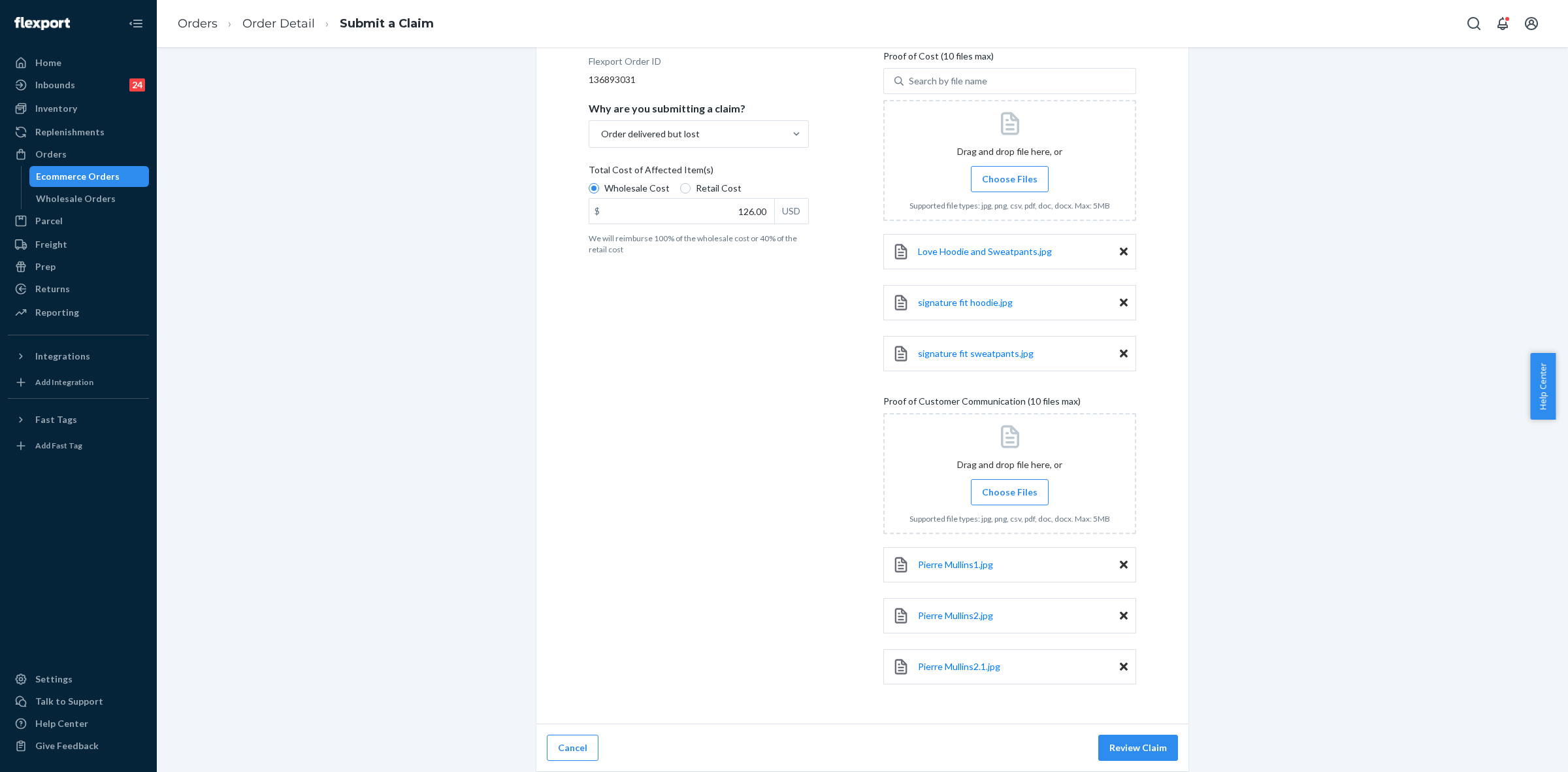
click at [997, 495] on span "Choose Files" at bounding box center [1009, 492] width 55 height 13
click at [1009, 495] on input "Choose Files" at bounding box center [1009, 492] width 1 height 14
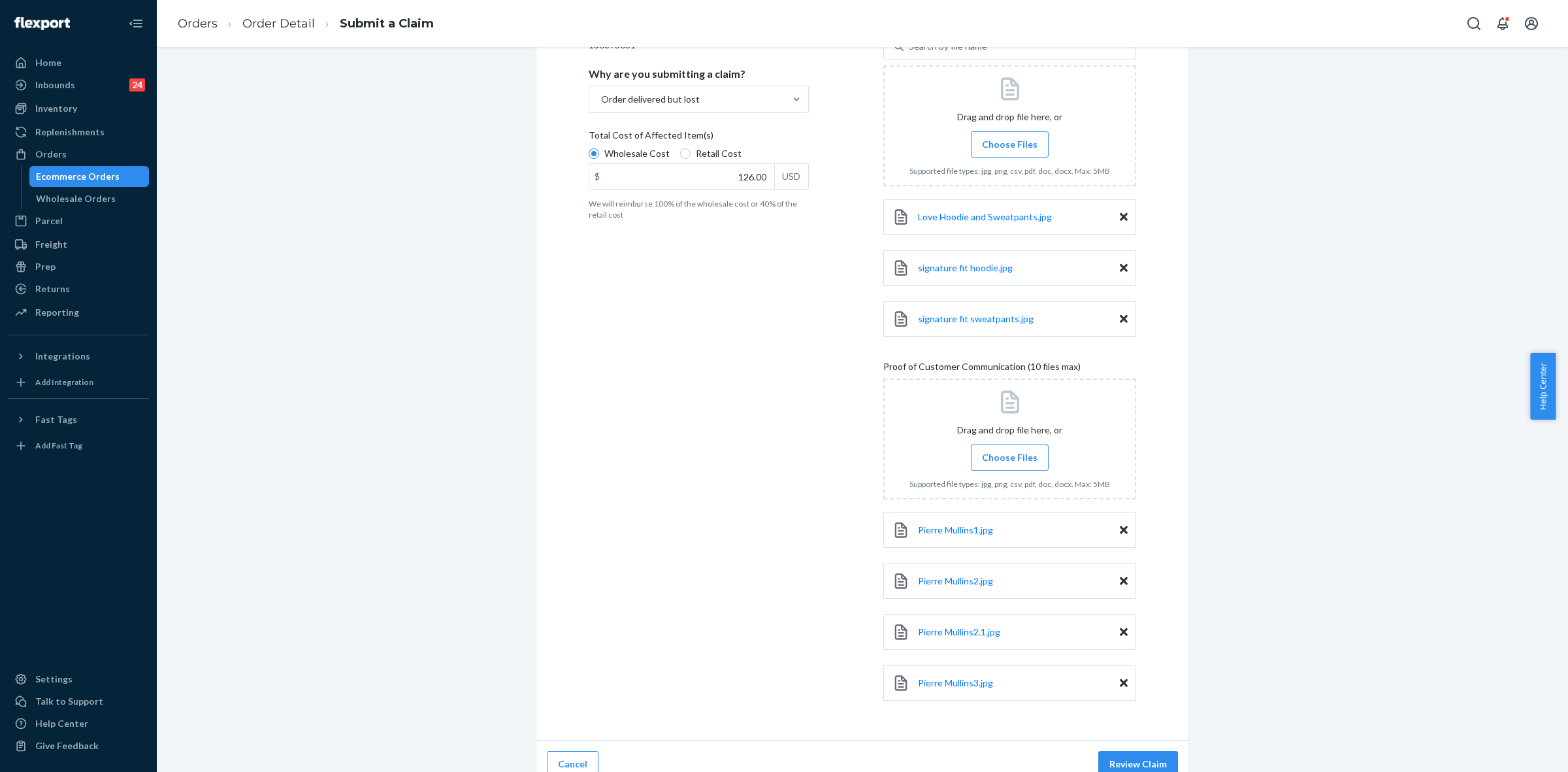
scroll to position [249, 0]
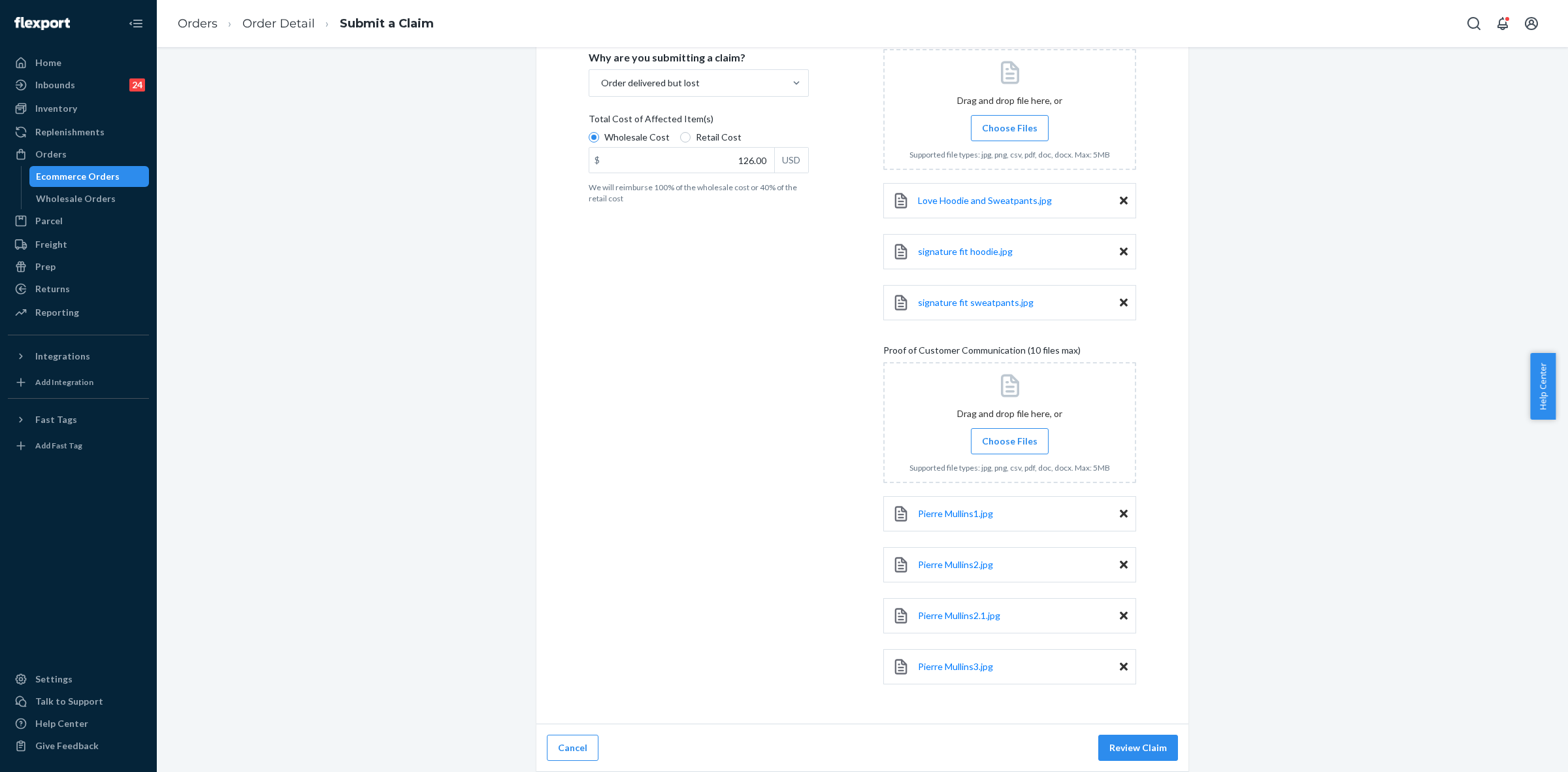
click at [1145, 747] on button "Review Claim" at bounding box center [1138, 747] width 79 height 26
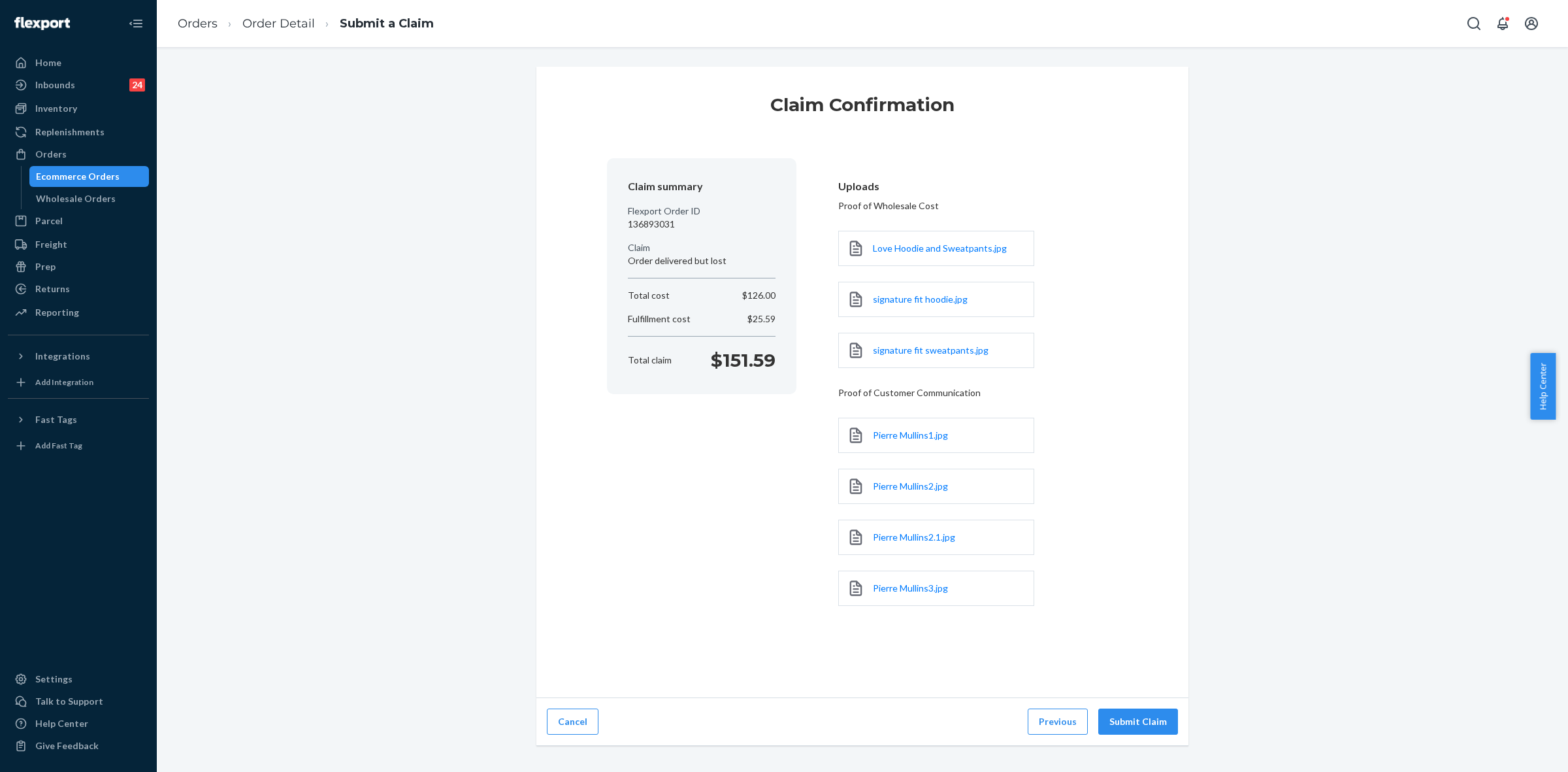
scroll to position [0, 0]
click at [1124, 711] on button "Submit Claim" at bounding box center [1138, 721] width 79 height 26
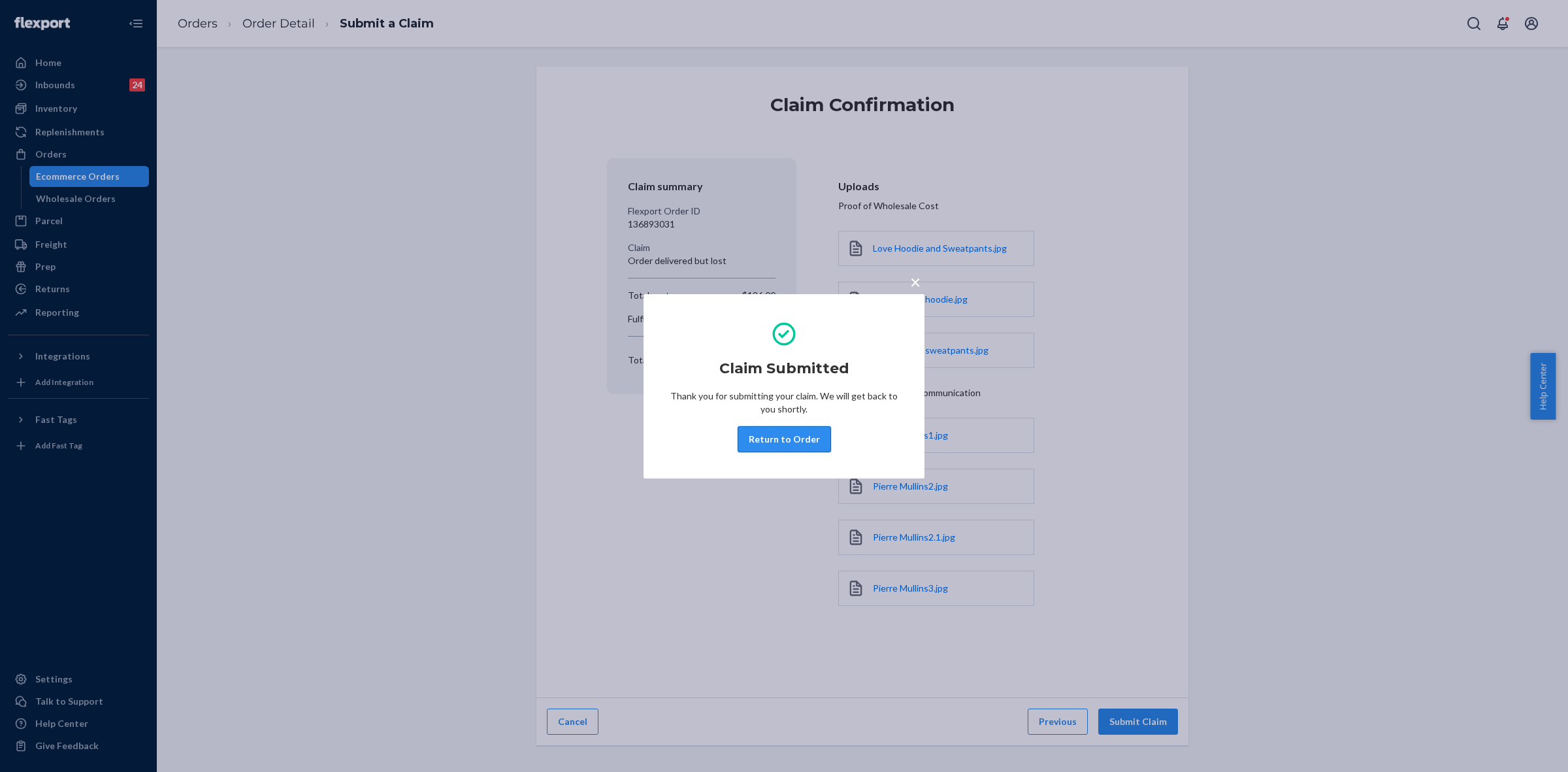
click at [812, 445] on button "Return to Order" at bounding box center [784, 439] width 93 height 26
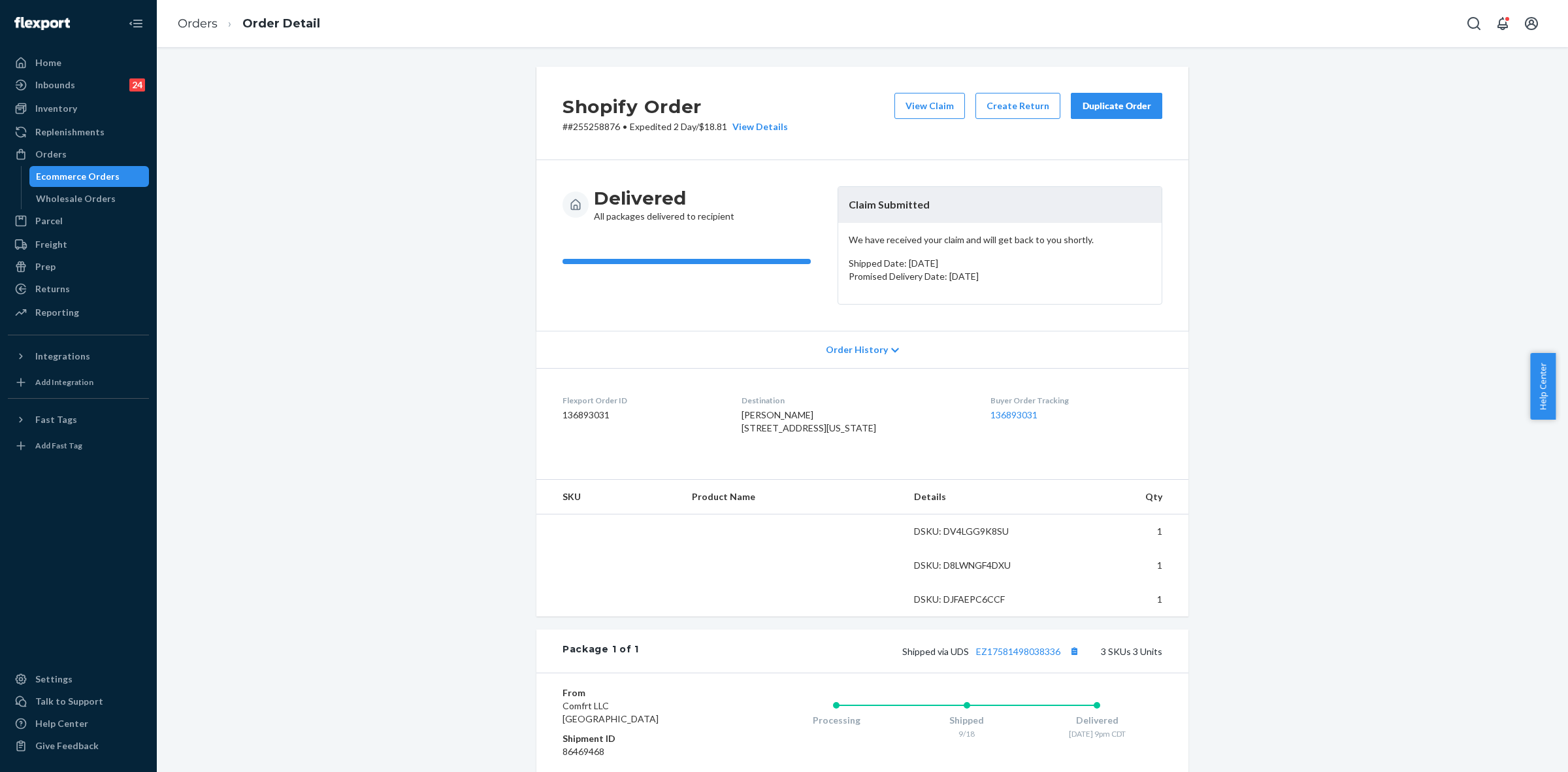
click at [589, 126] on p "# #255258876 • Expedited 2 Day / $18.81 View Details" at bounding box center [674, 127] width 225 height 13
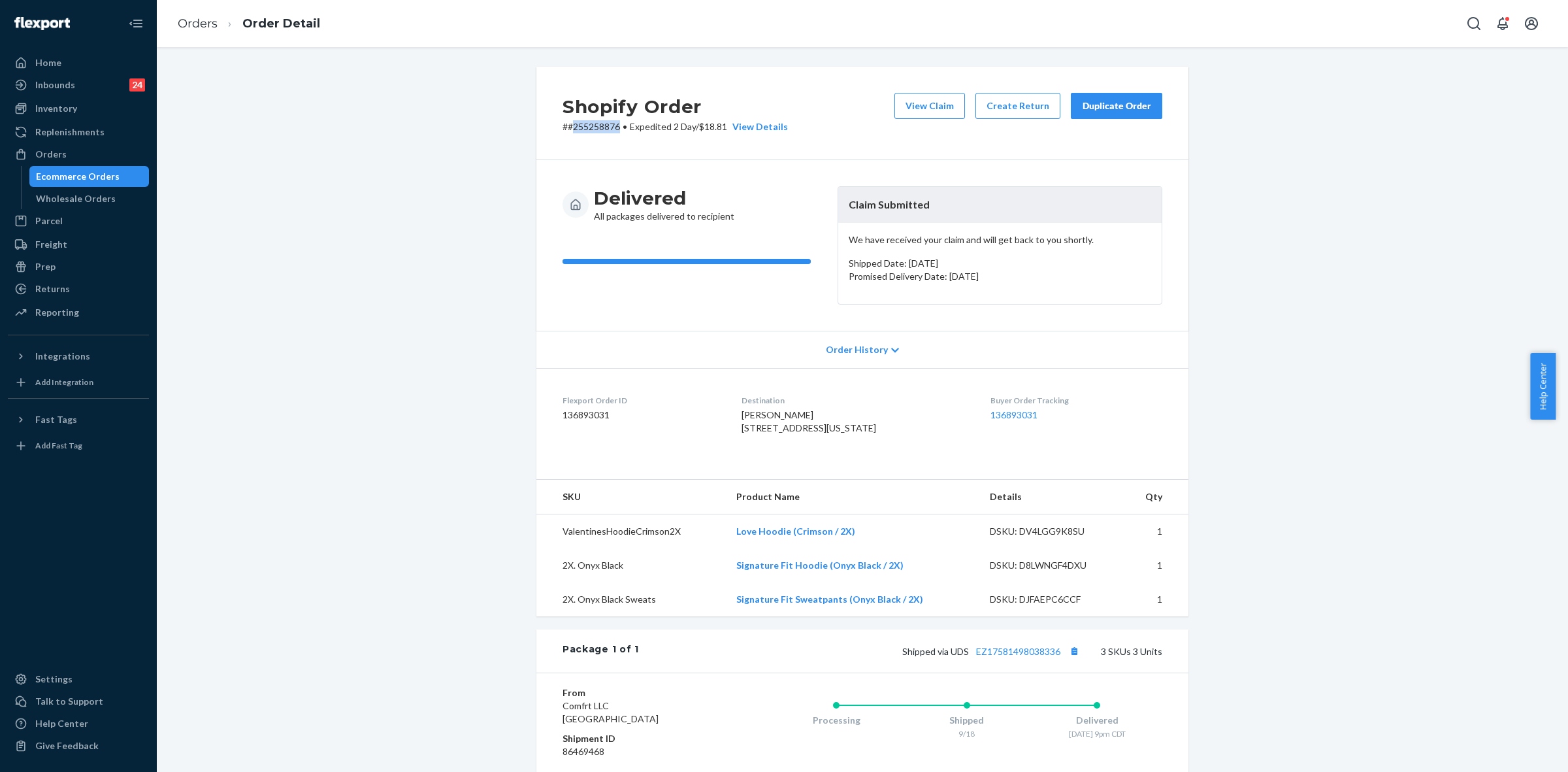
copy p "255258876"
drag, startPoint x: 841, startPoint y: 201, endPoint x: 936, endPoint y: 201, distance: 95.0
click at [936, 201] on header "Claim Submitted" at bounding box center [1000, 205] width 323 height 36
copy header "Claim Submitted"
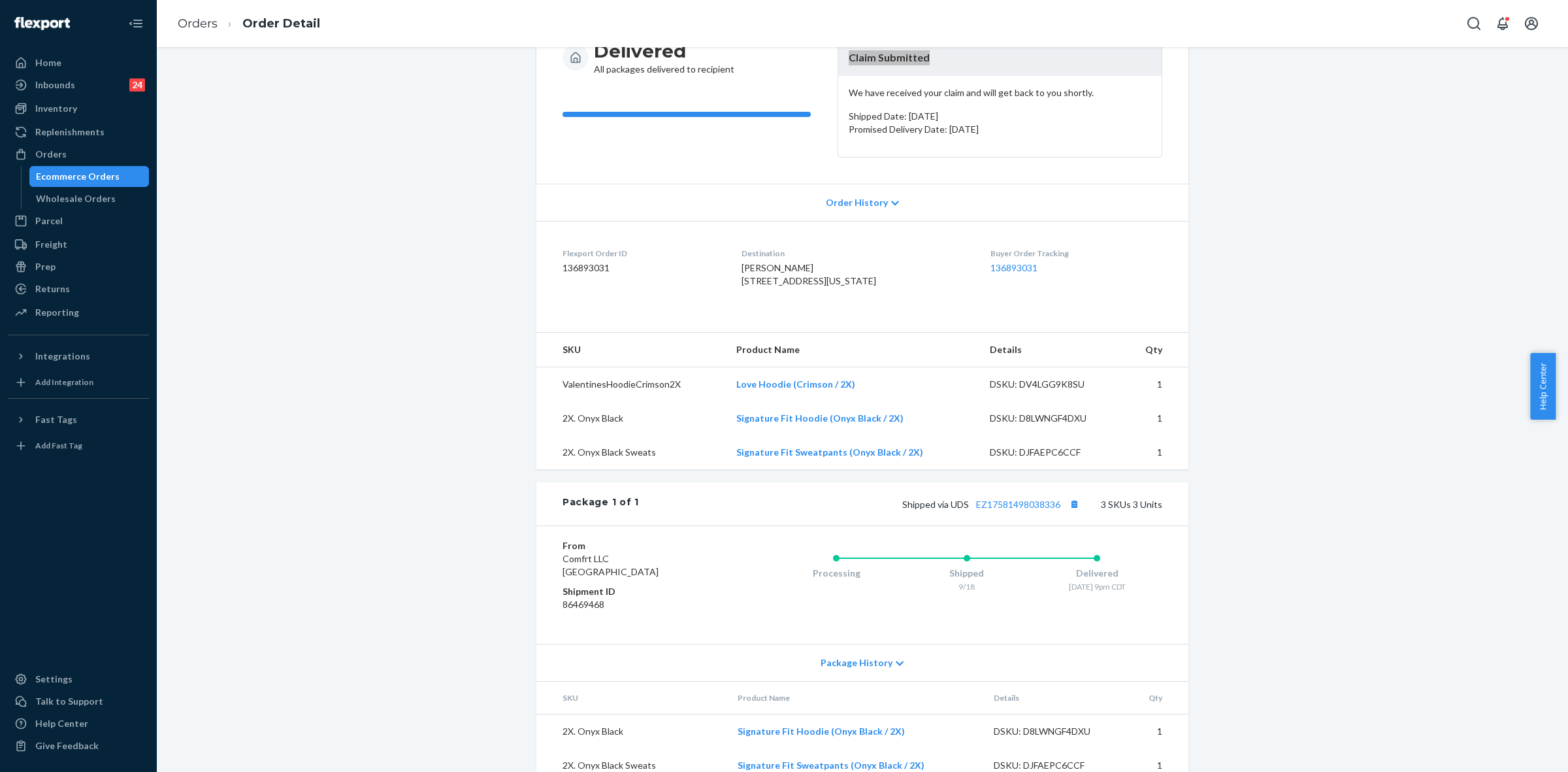
scroll to position [235, 0]
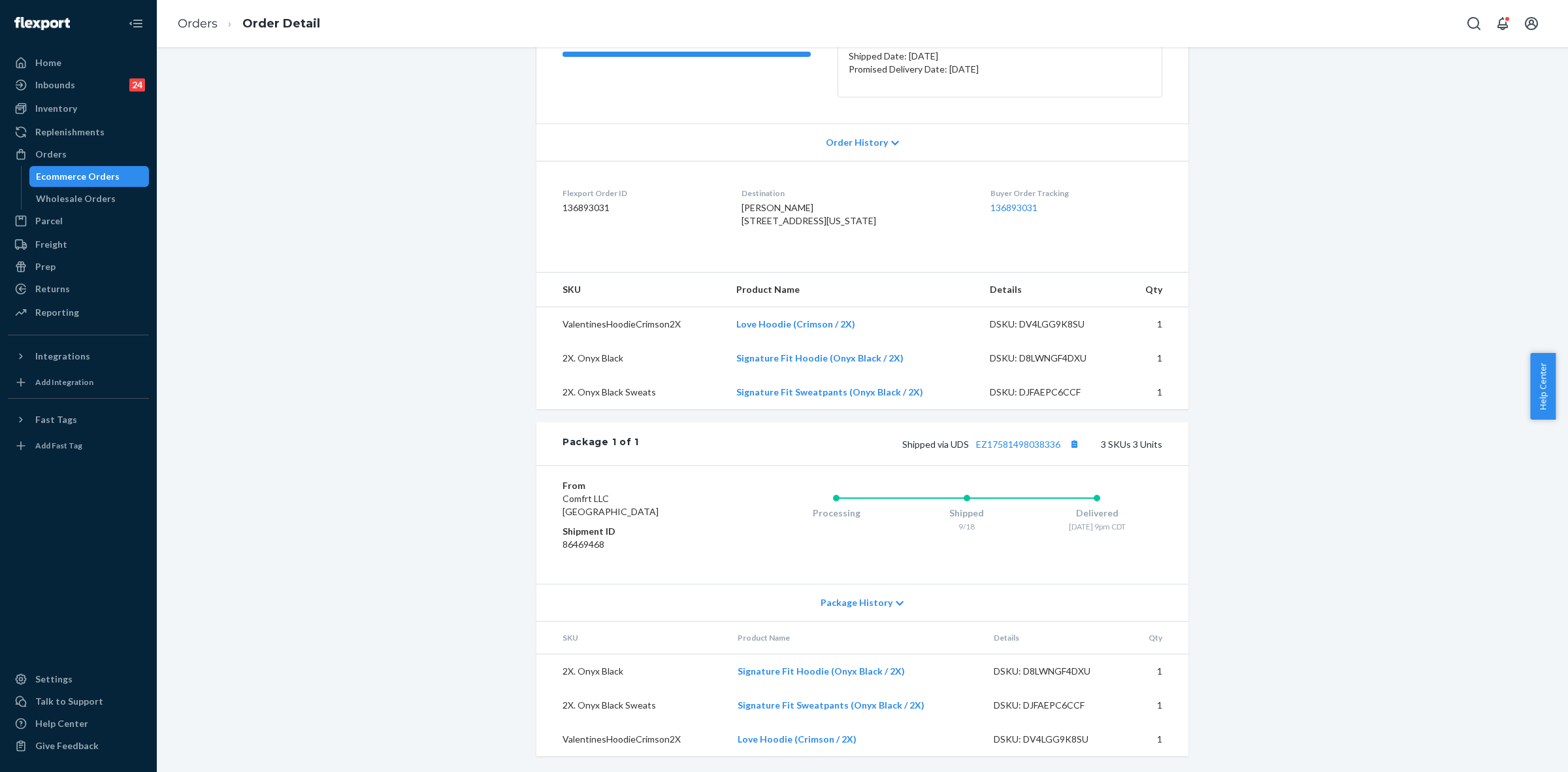
drag, startPoint x: 52, startPoint y: 152, endPoint x: 226, endPoint y: 179, distance: 176.1
click at [52, 151] on div "Orders" at bounding box center [51, 154] width 31 height 13
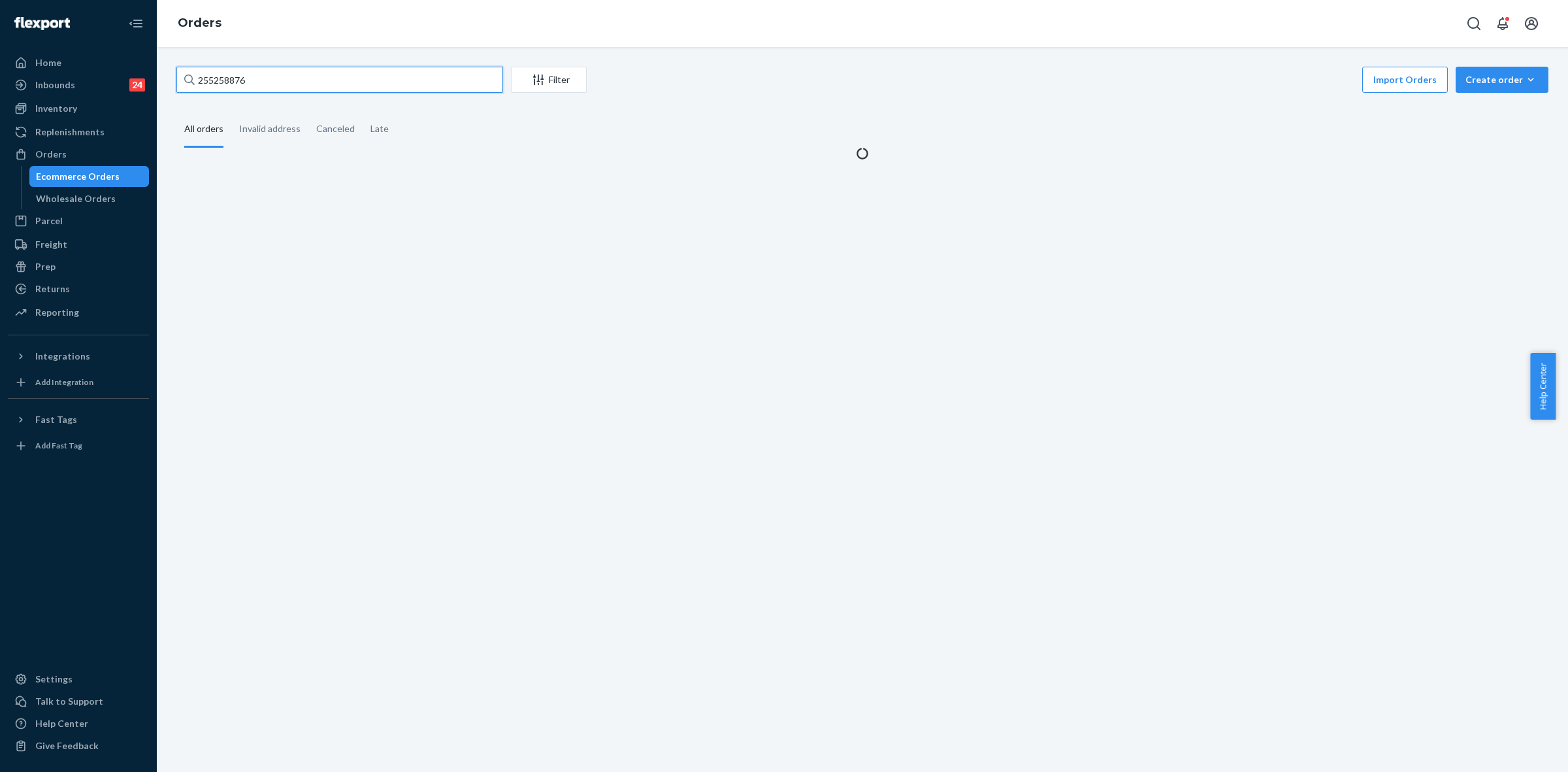
click at [229, 83] on input "255258876" at bounding box center [340, 79] width 327 height 26
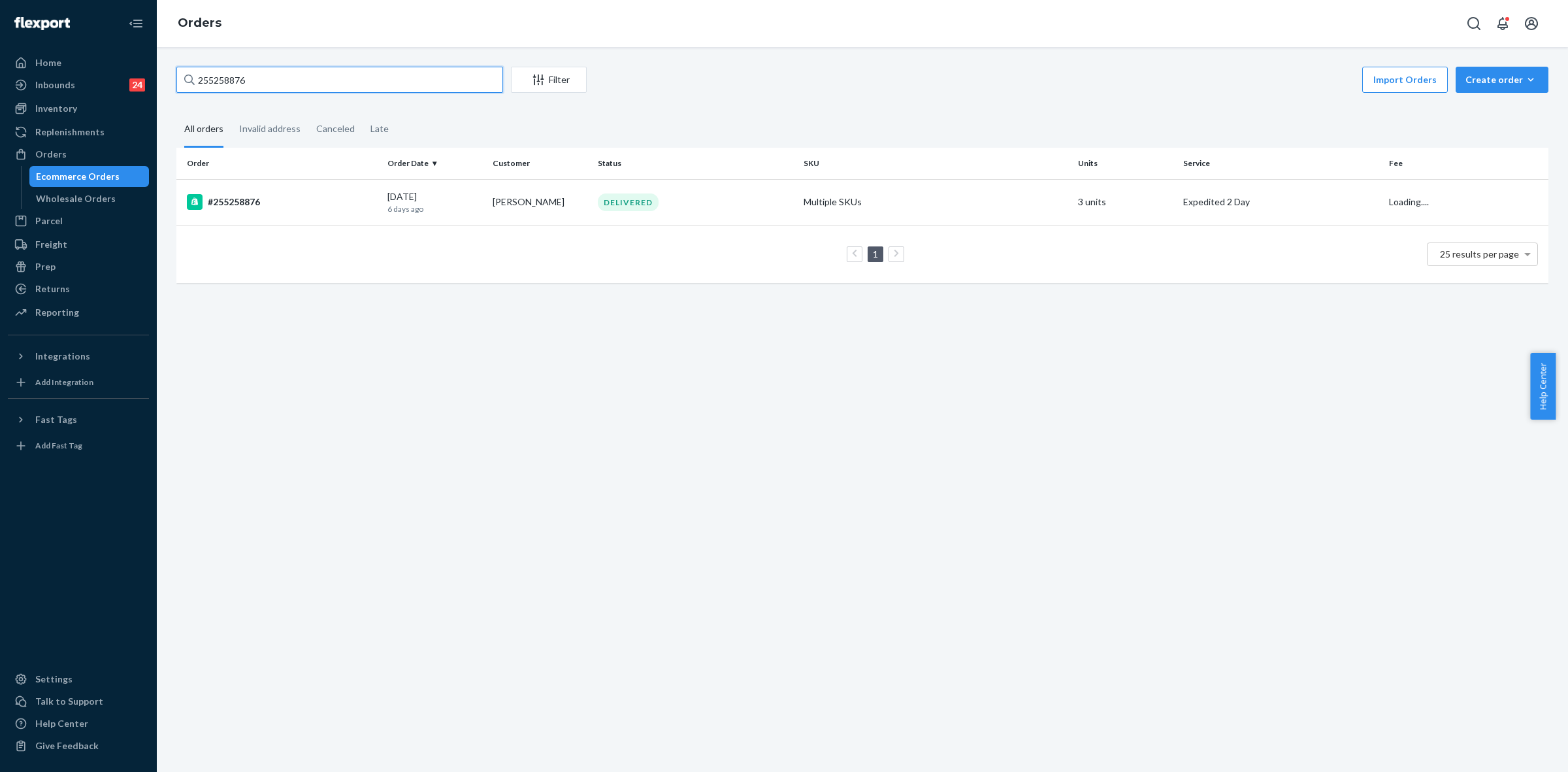
paste input "18550"
type input "255218550"
click at [510, 206] on td "Manda Panda" at bounding box center [540, 201] width 105 height 46
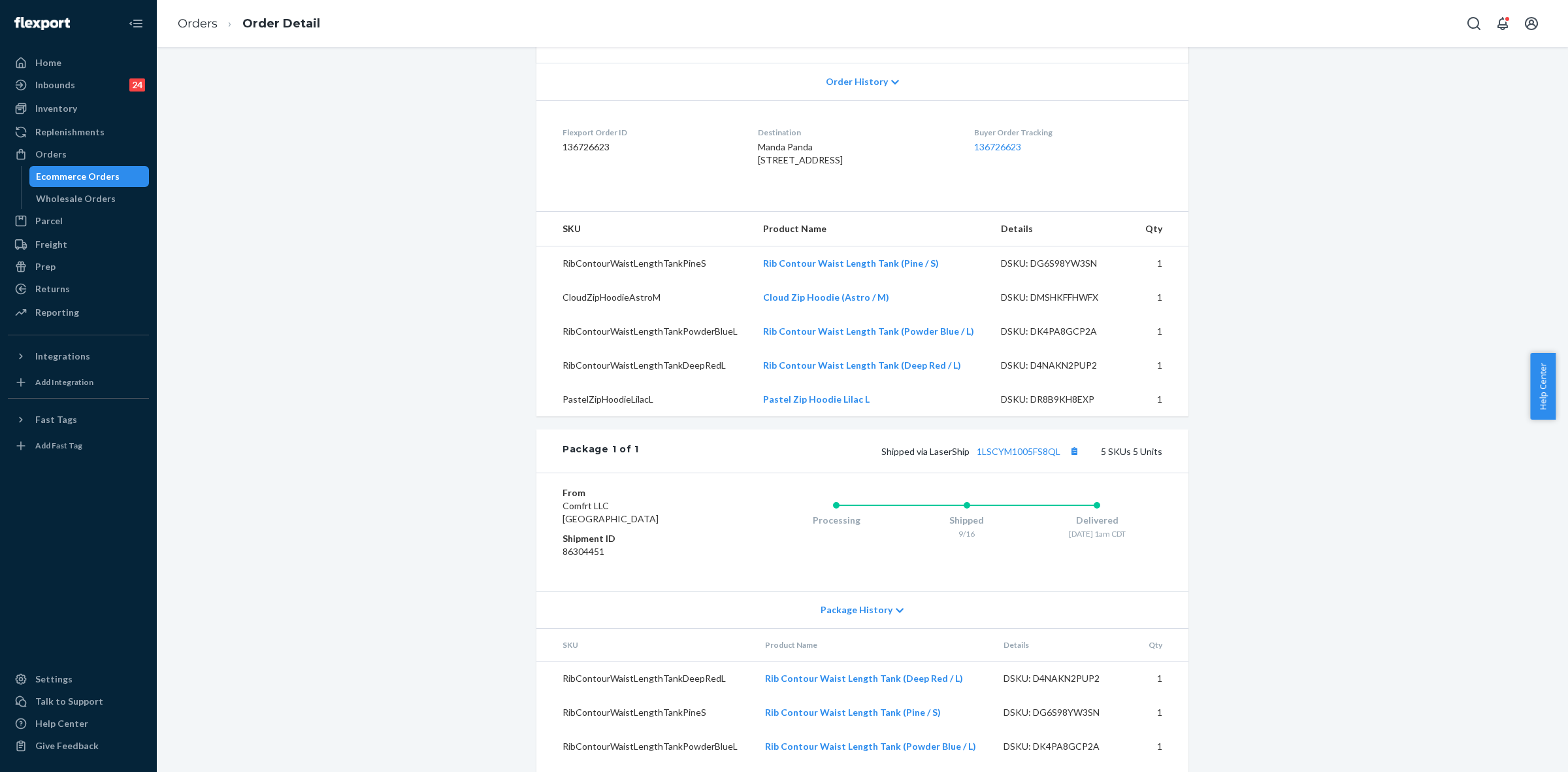
scroll to position [12, 0]
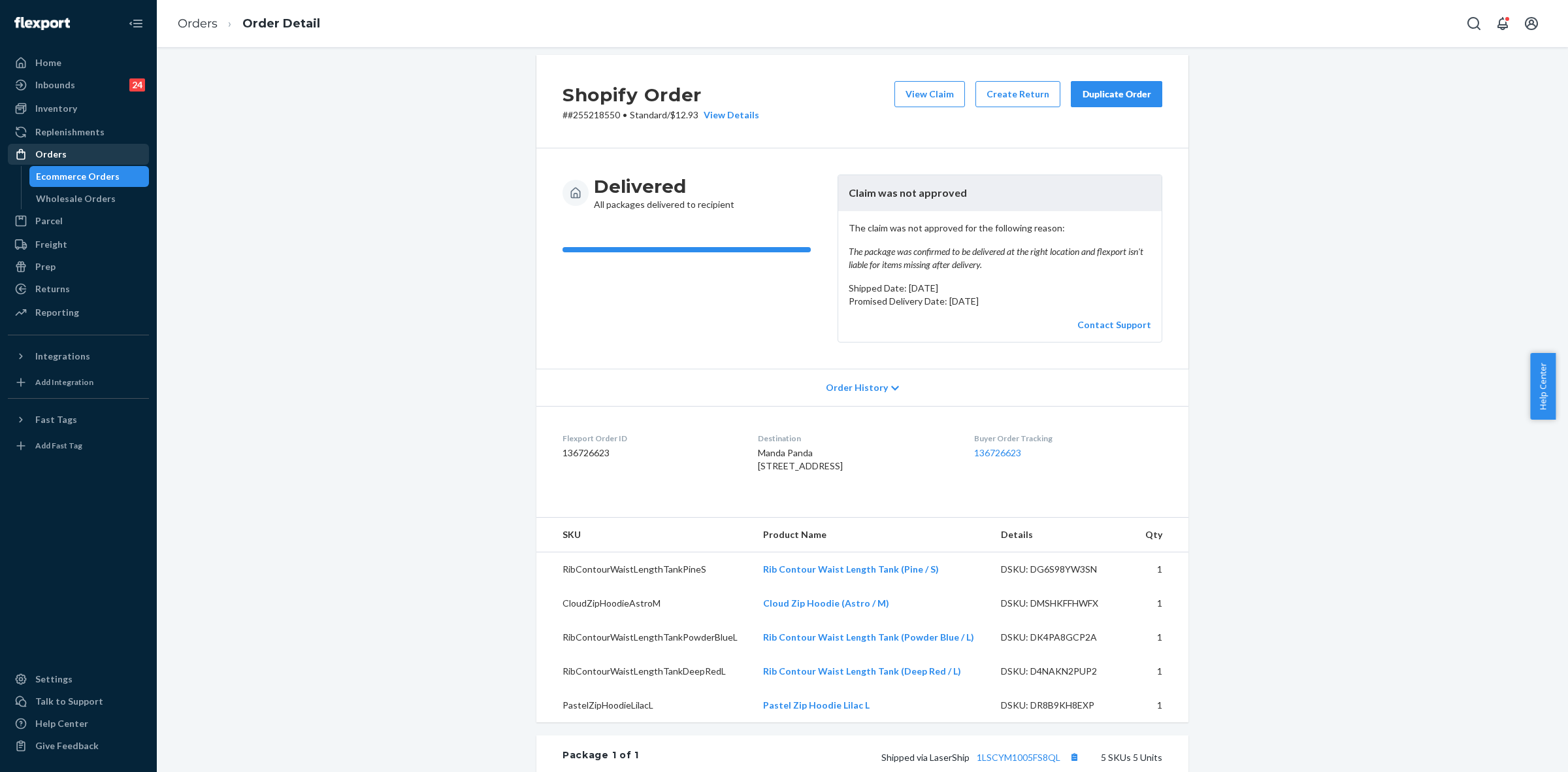
click at [42, 164] on link "Orders" at bounding box center [78, 154] width 141 height 21
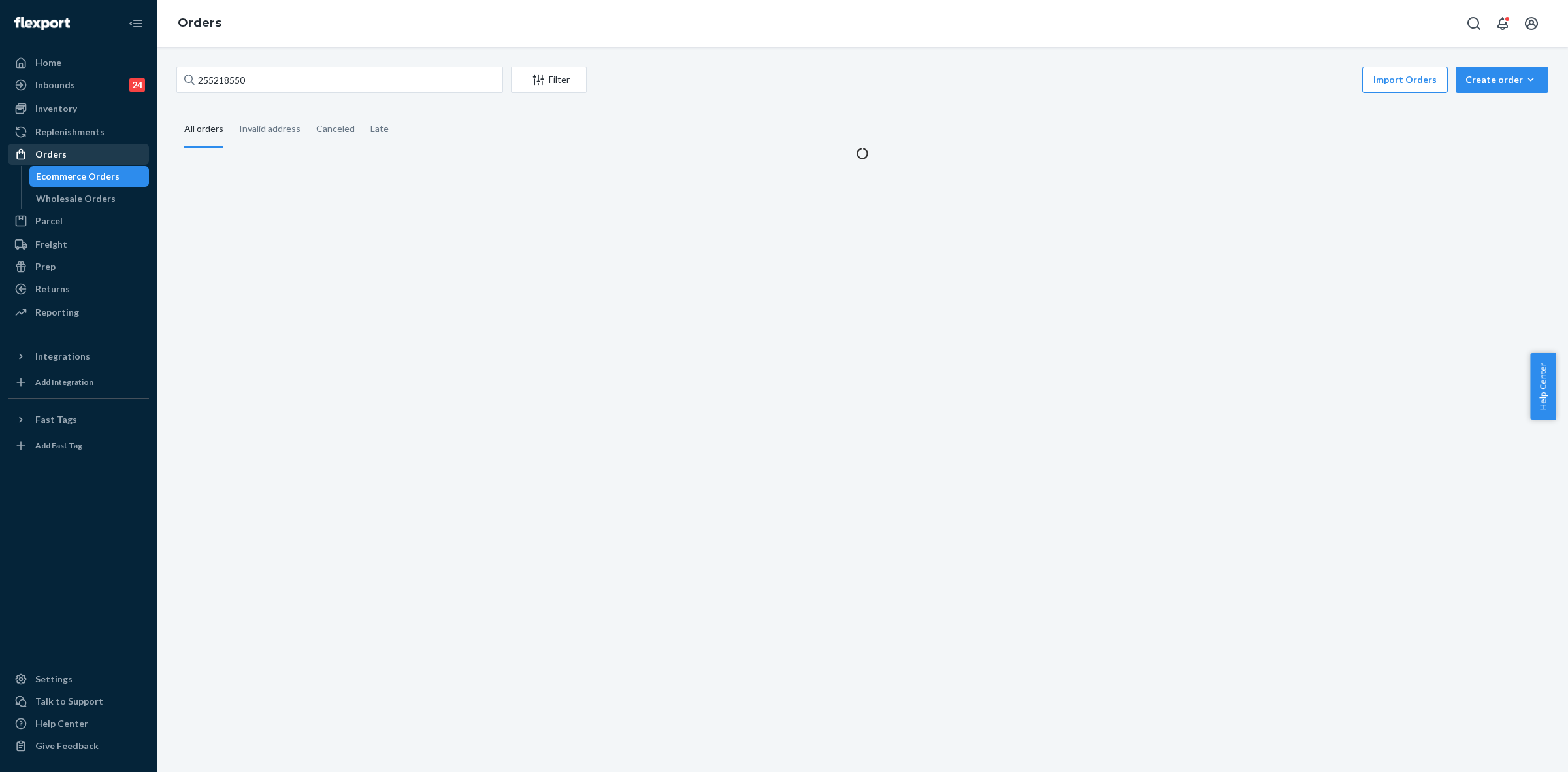
click at [52, 152] on div "Orders" at bounding box center [51, 154] width 31 height 13
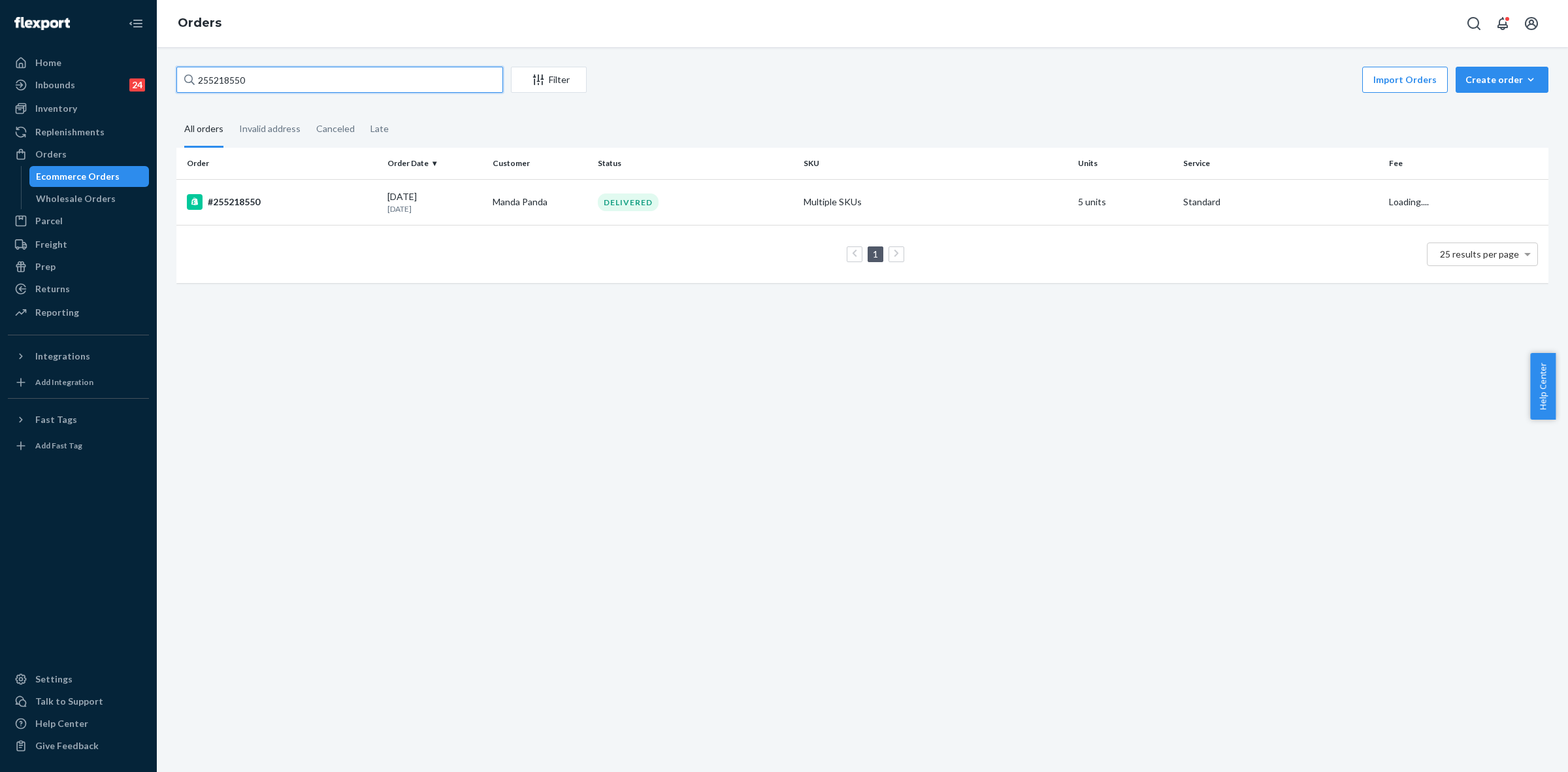
click at [216, 79] on input "255218550" at bounding box center [340, 79] width 327 height 26
paste input "333585"
type input "255333585"
click at [570, 213] on td "Heather Graczyk" at bounding box center [540, 201] width 105 height 46
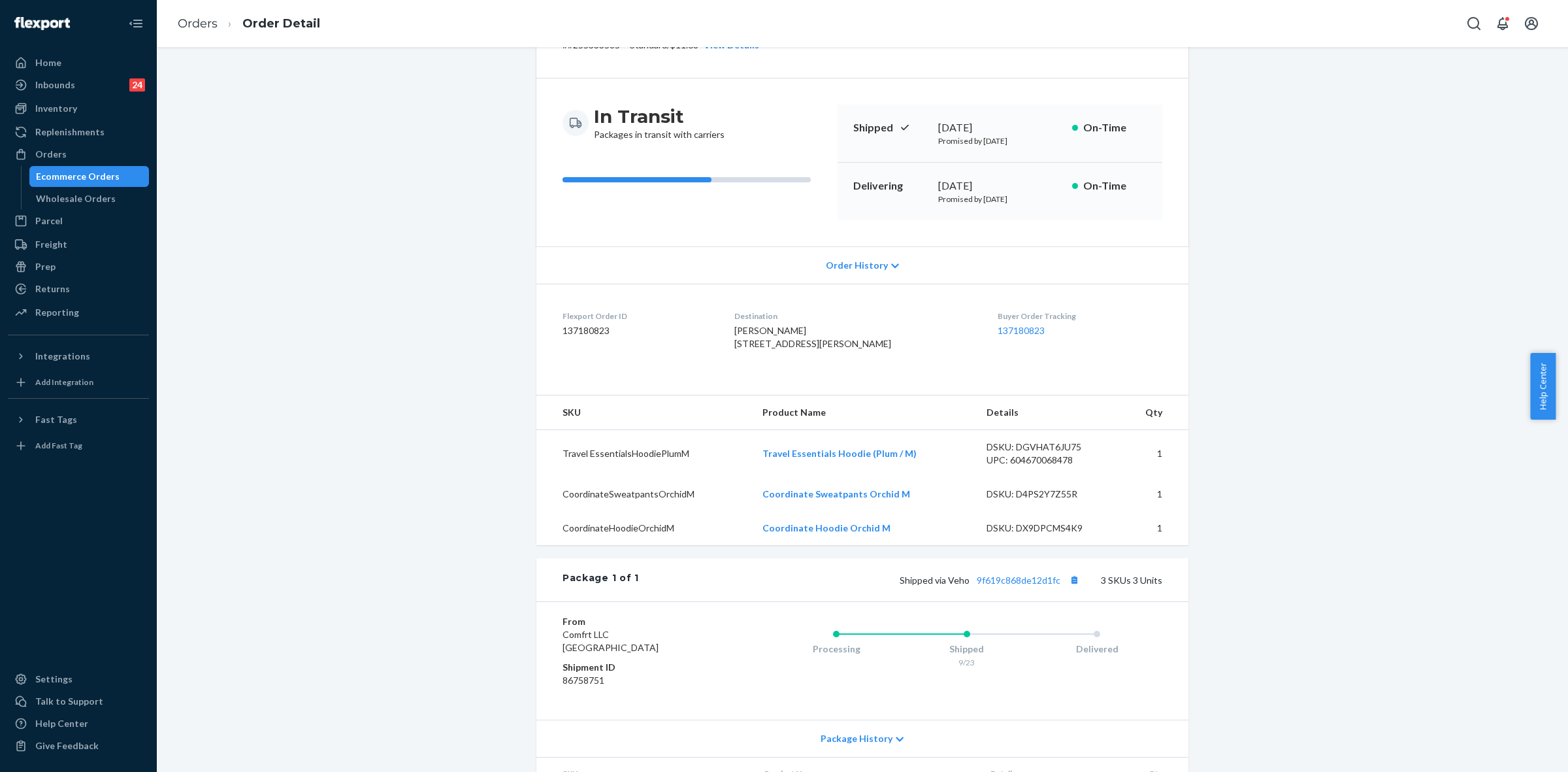
scroll to position [164, 0]
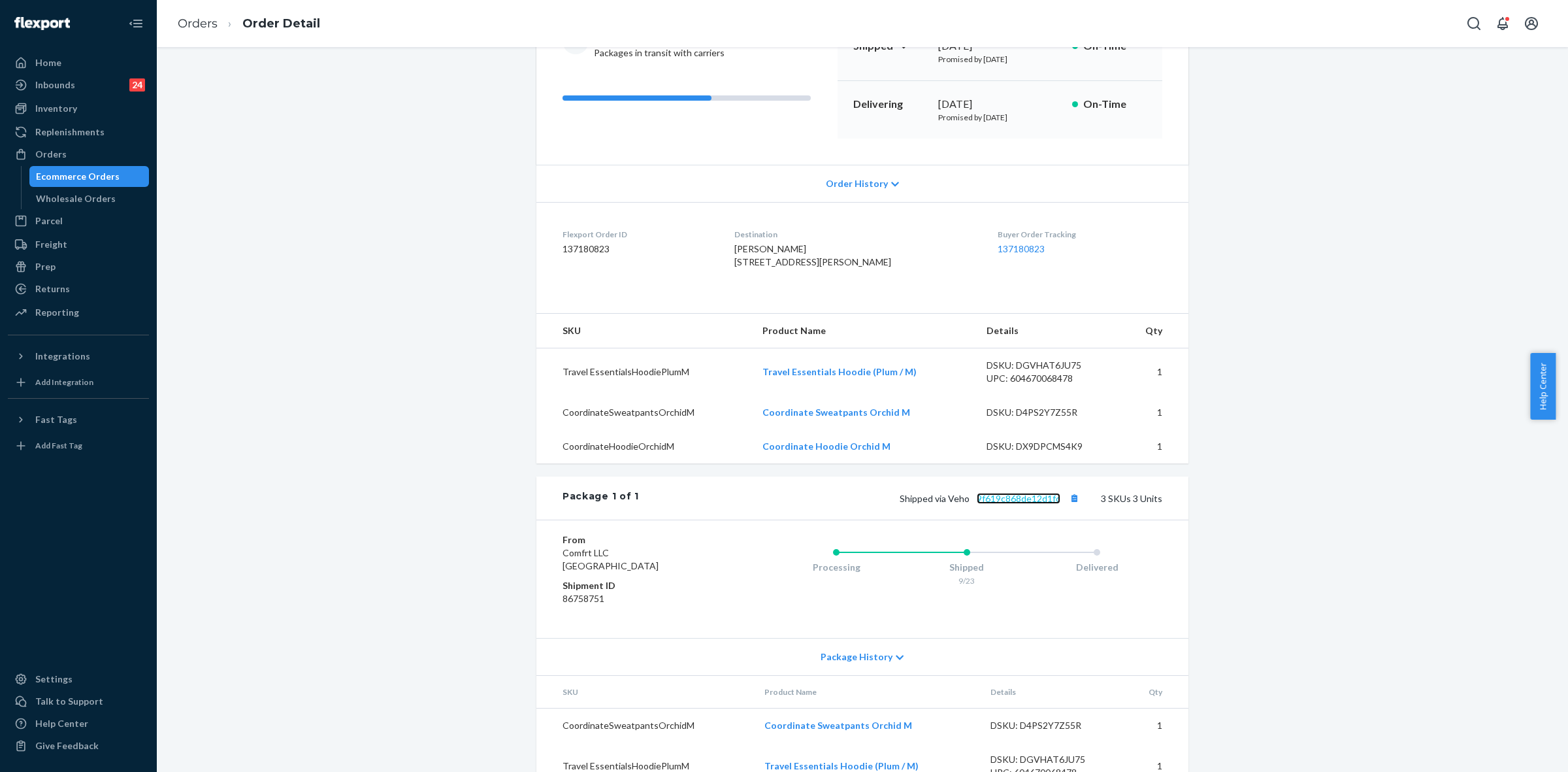
click at [998, 504] on link "9f619c868de12d1fc" at bounding box center [1018, 498] width 84 height 11
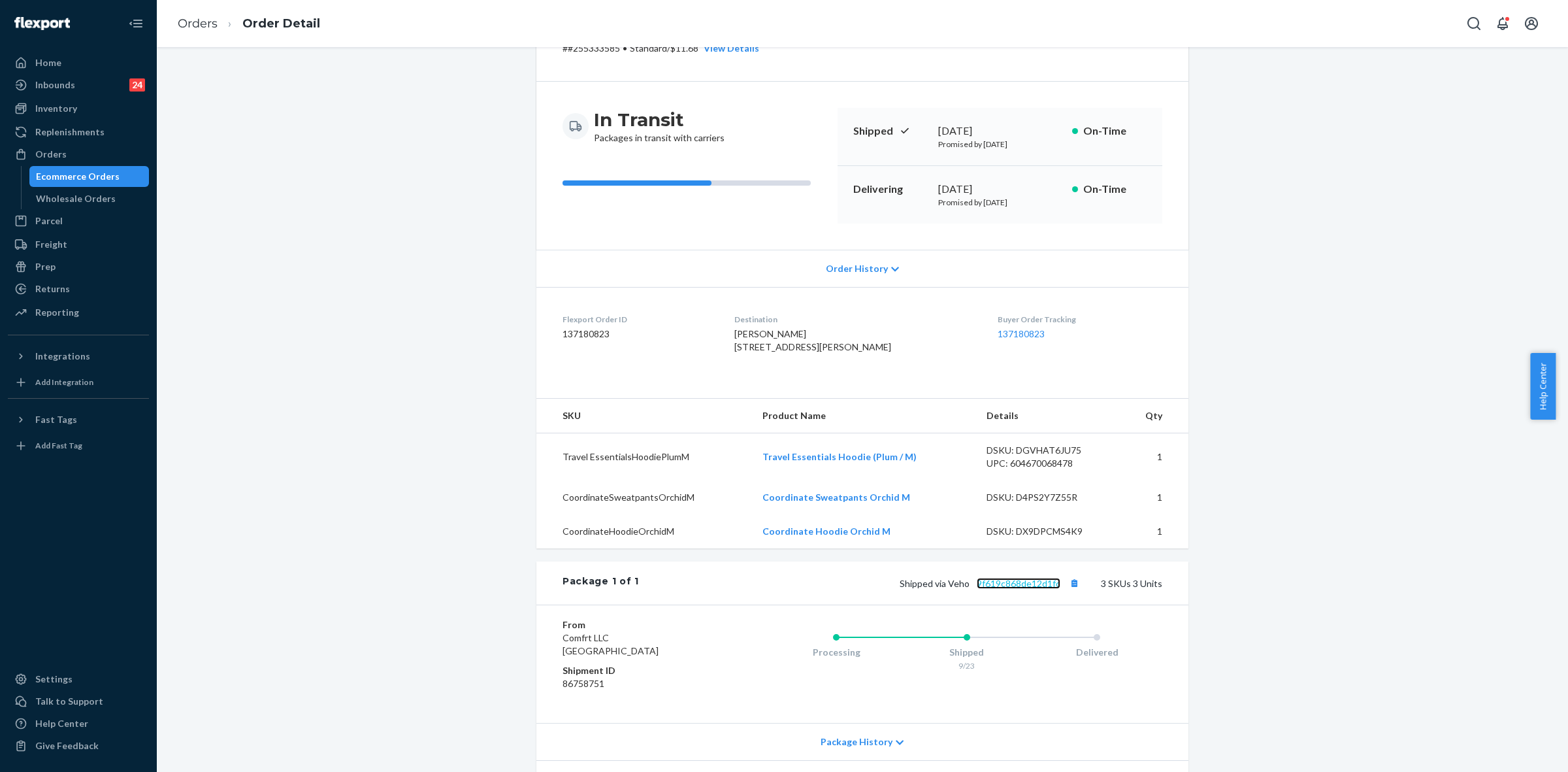
scroll to position [0, 0]
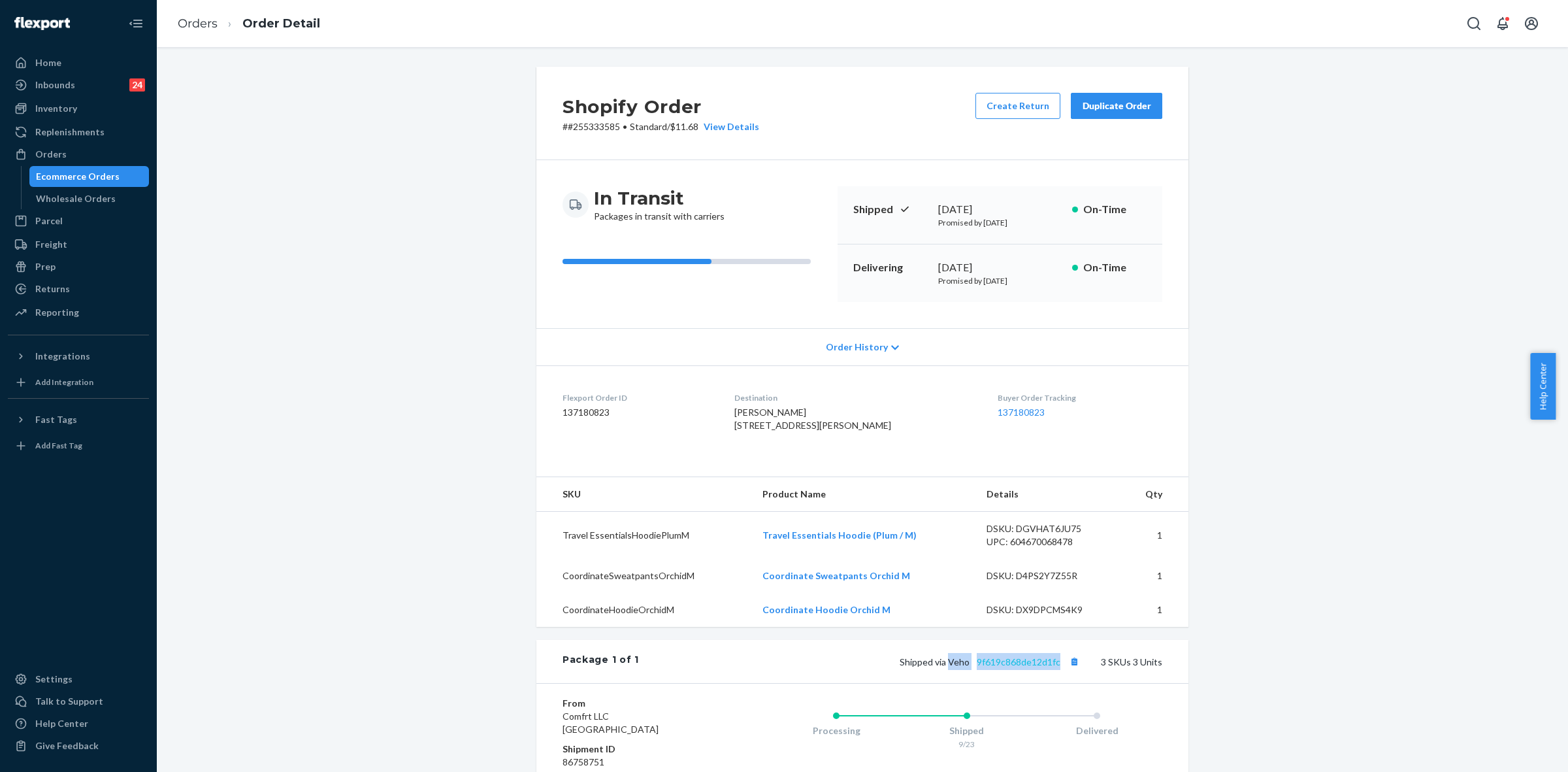
drag, startPoint x: 946, startPoint y: 690, endPoint x: 1056, endPoint y: 687, distance: 110.0
click at [1056, 667] on span "Shipped via Veho 9f619c868de12d1fc" at bounding box center [991, 662] width 183 height 11
copy span "Veho 9f619c868de12d1fc"
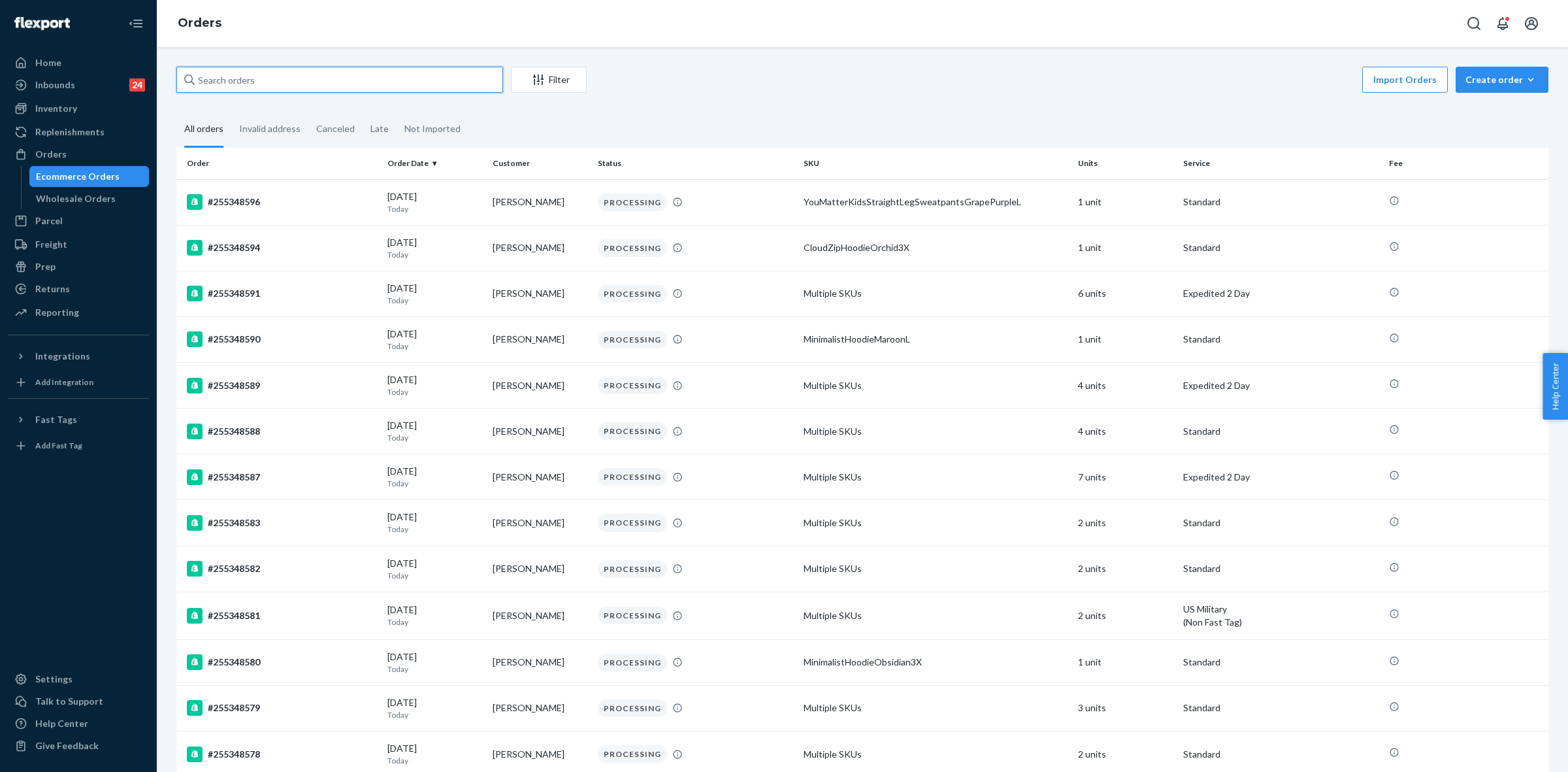
click at [301, 82] on input "text" at bounding box center [340, 79] width 327 height 26
click at [268, 90] on input "text" at bounding box center [340, 79] width 327 height 26
paste input "255258876"
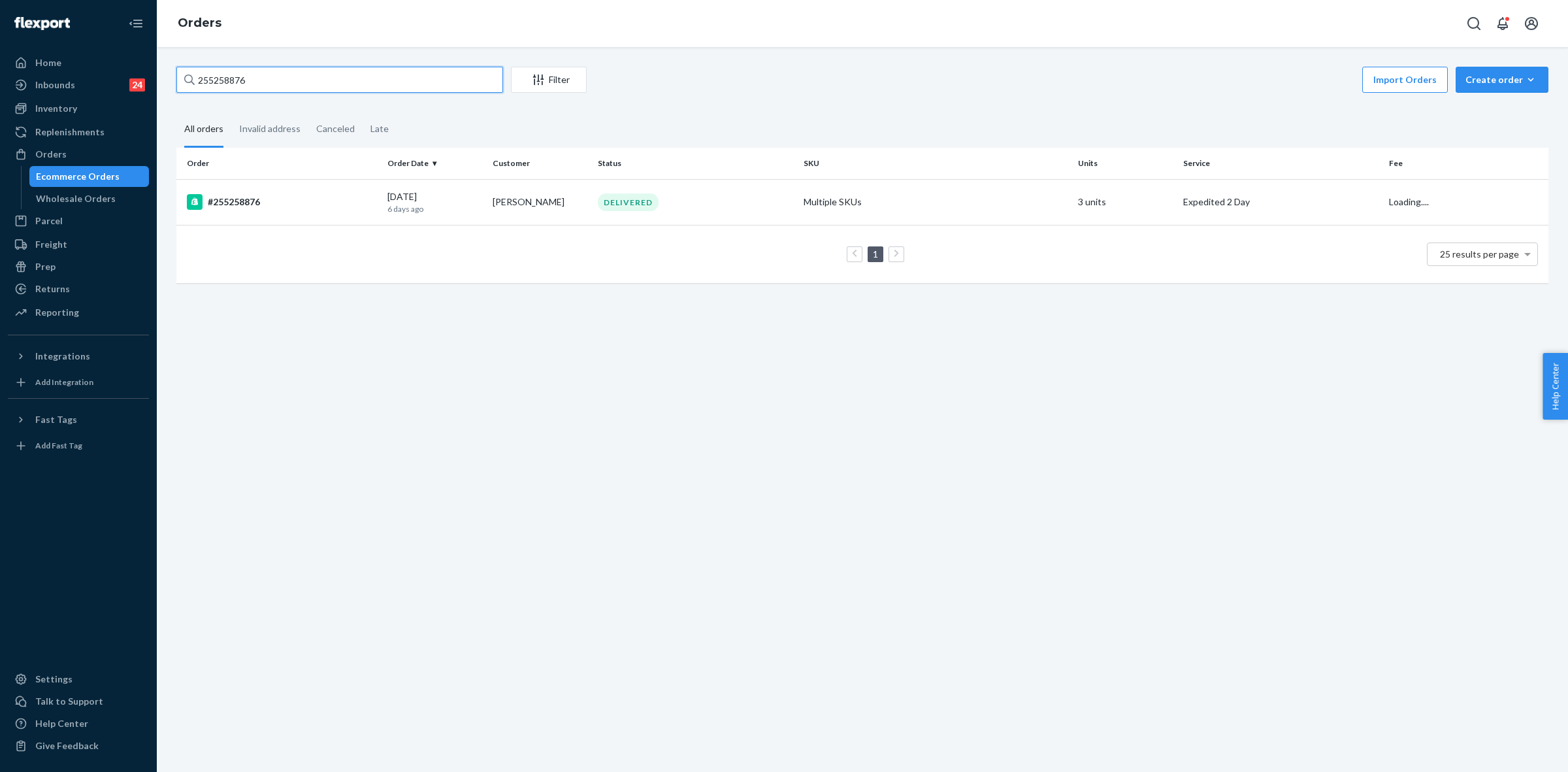
type input "255258876"
click at [683, 209] on div "DELIVERED" at bounding box center [695, 202] width 201 height 18
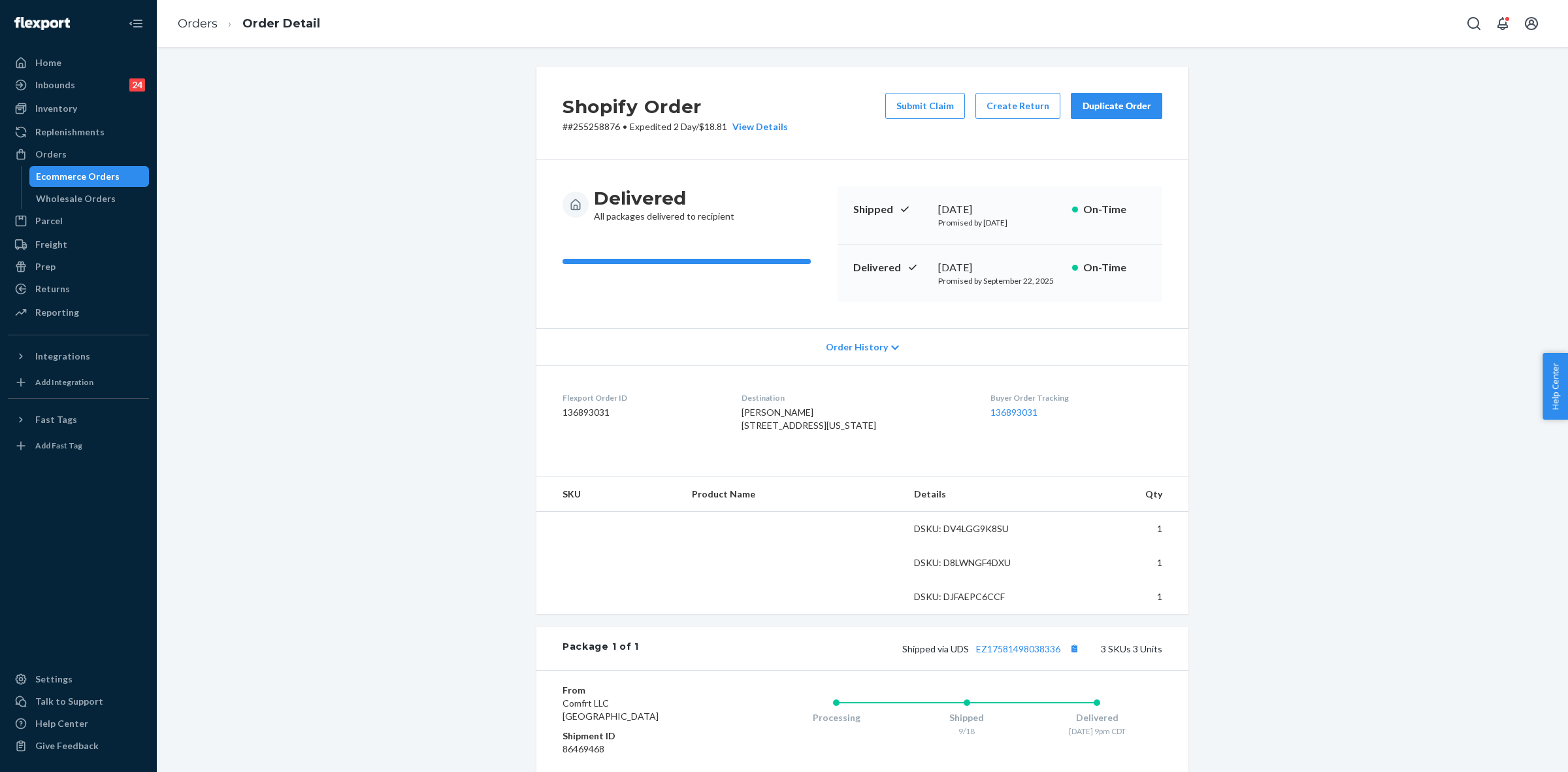
click at [1013, 657] on div "Shipped via UDS EZ17581498038336 3 SKUs 3 Units" at bounding box center [900, 648] width 523 height 17
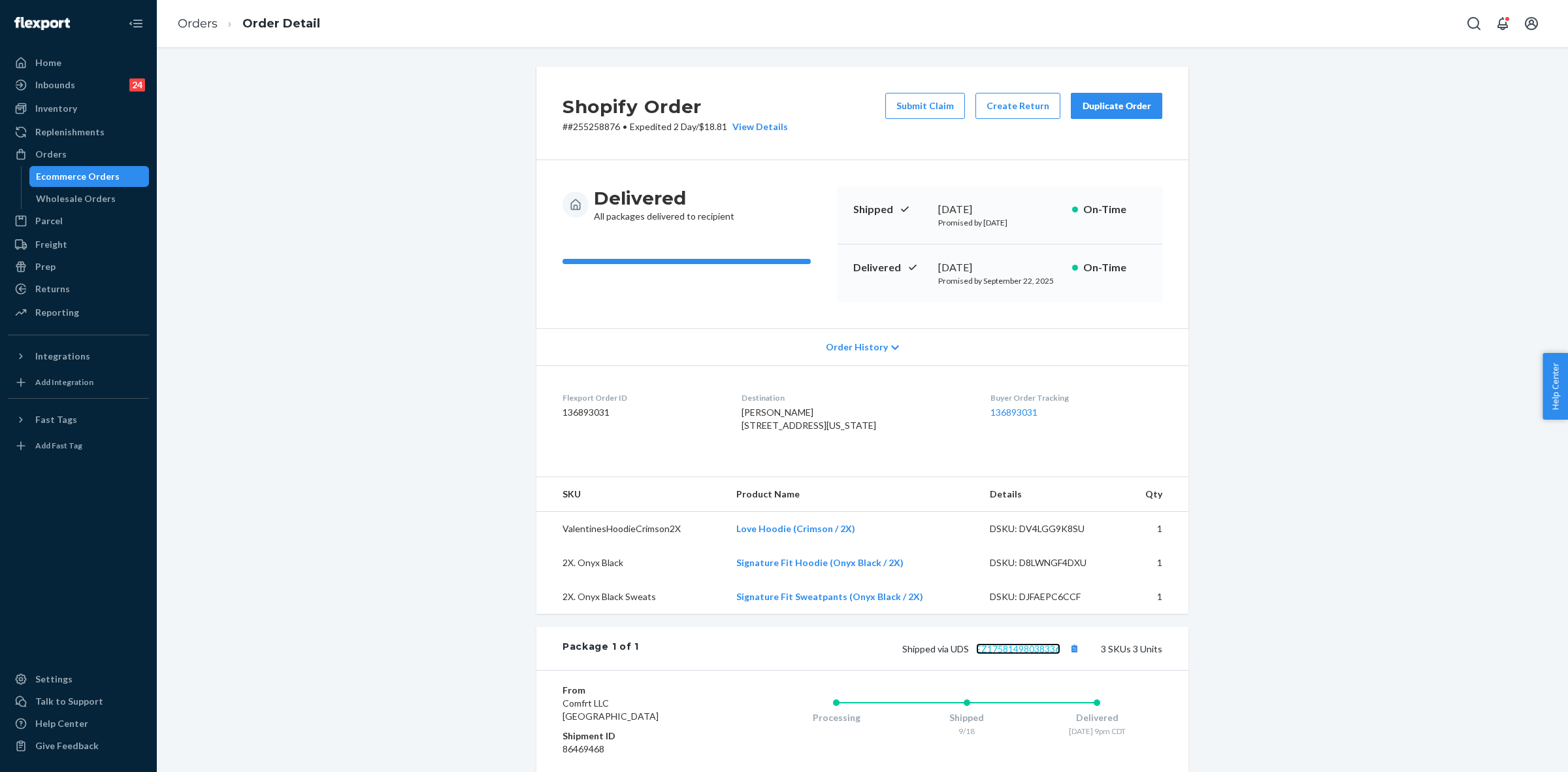
click at [1044, 654] on link "EZ17581498038336" at bounding box center [1017, 649] width 84 height 11
click at [791, 431] on span "[PERSON_NAME] [STREET_ADDRESS][US_STATE]" at bounding box center [809, 418] width 135 height 24
copy span "60616"
